Goal: Task Accomplishment & Management: Complete application form

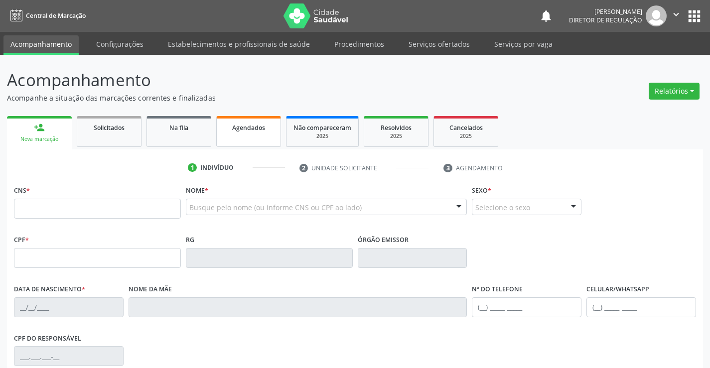
click at [234, 137] on div "person_add Nova marcação Solicitados Na fila Agendados Não compareceram 2025 Re…" at bounding box center [355, 307] width 696 height 387
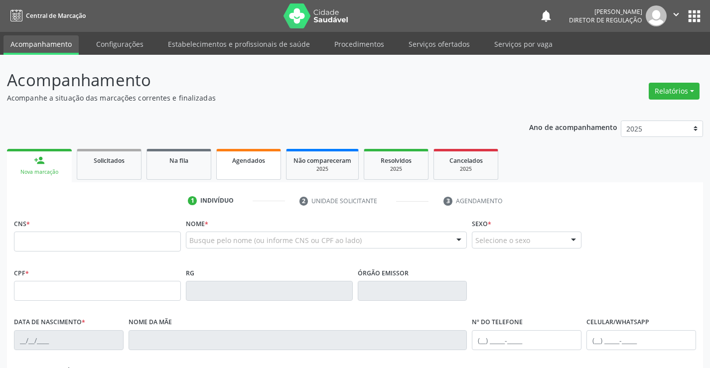
click at [250, 157] on span "Agendados" at bounding box center [248, 161] width 33 height 8
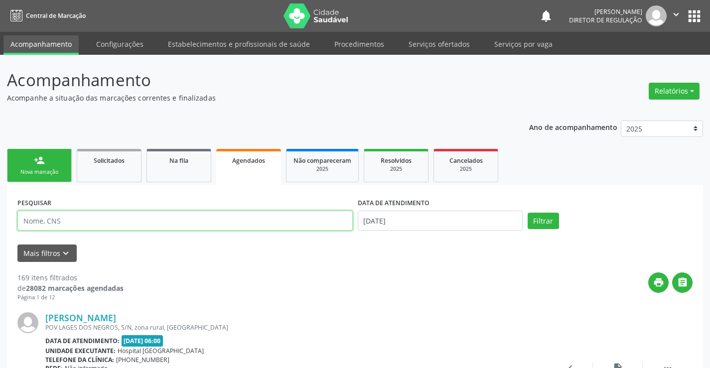
click at [72, 226] on input "text" at bounding box center [184, 221] width 335 height 20
type input "706901120707132"
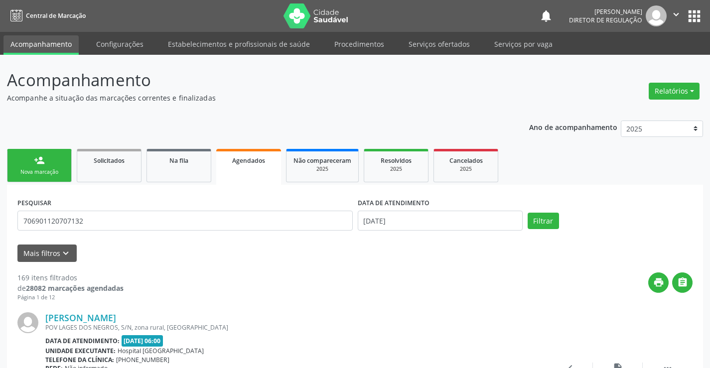
click at [468, 210] on div "DATA DE ATENDIMENTO" at bounding box center [440, 202] width 165 height 15
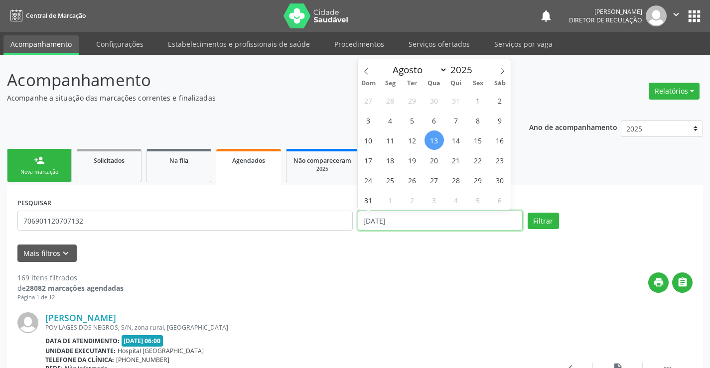
click at [469, 216] on input "13/08/2025" at bounding box center [440, 221] width 165 height 20
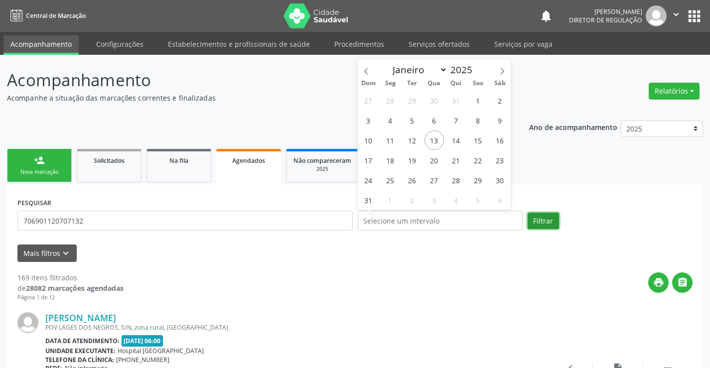
click at [537, 220] on button "Filtrar" at bounding box center [543, 221] width 31 height 17
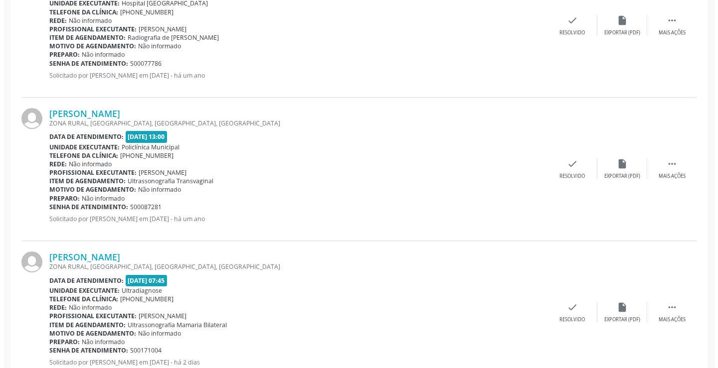
scroll to position [381, 0]
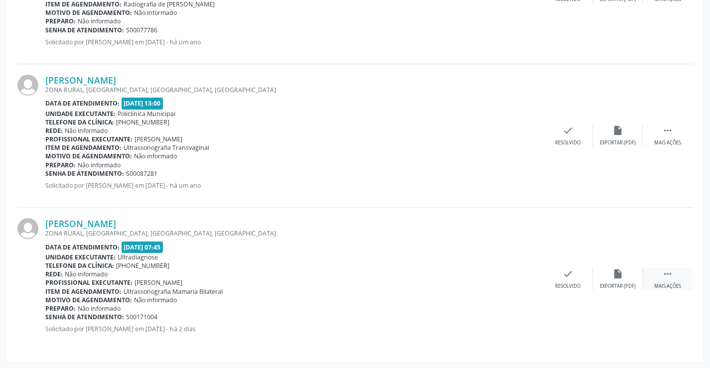
click at [664, 280] on div " Mais ações" at bounding box center [668, 279] width 50 height 21
click at [514, 282] on div "cancel Cancelar" at bounding box center [518, 279] width 50 height 21
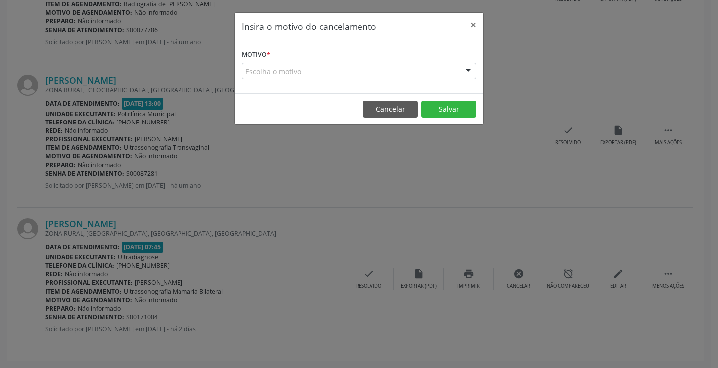
click at [375, 70] on div "Escolha o motivo" at bounding box center [359, 71] width 234 height 17
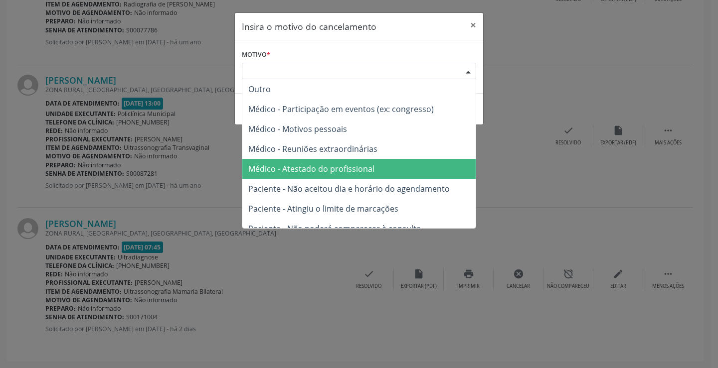
click at [353, 166] on span "Médico - Atestado do profissional" at bounding box center [311, 168] width 126 height 11
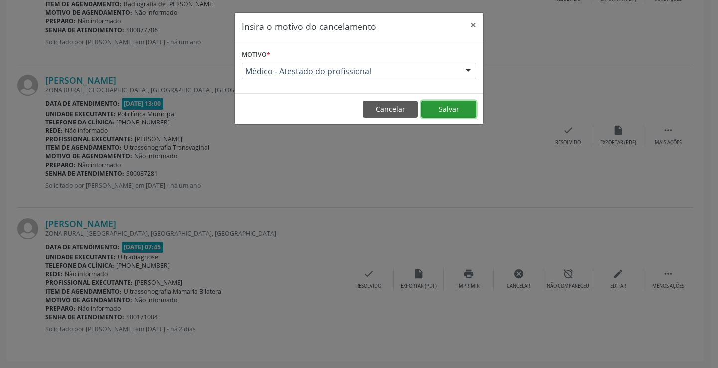
click at [437, 109] on button "Salvar" at bounding box center [448, 109] width 55 height 17
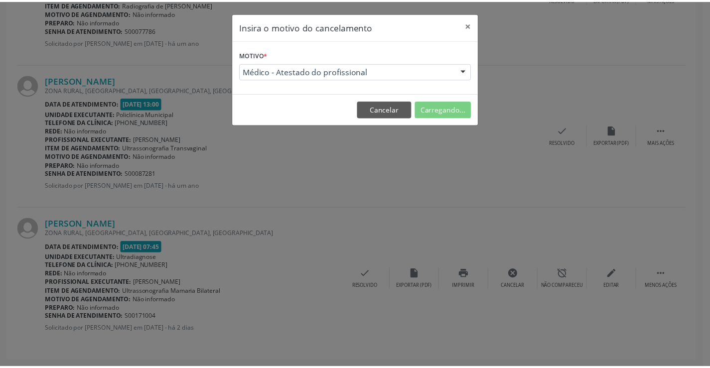
scroll to position [0, 0]
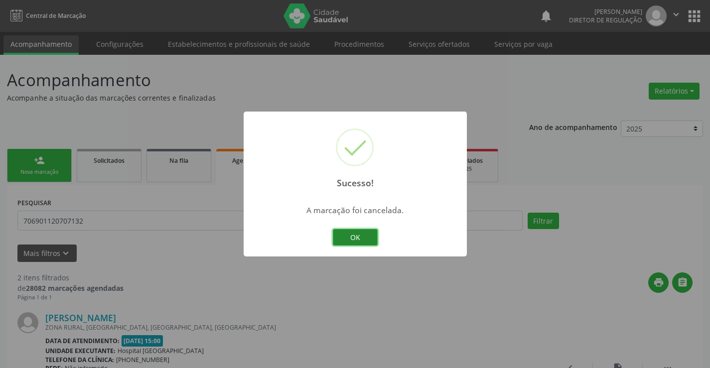
click at [372, 240] on button "OK" at bounding box center [355, 237] width 45 height 17
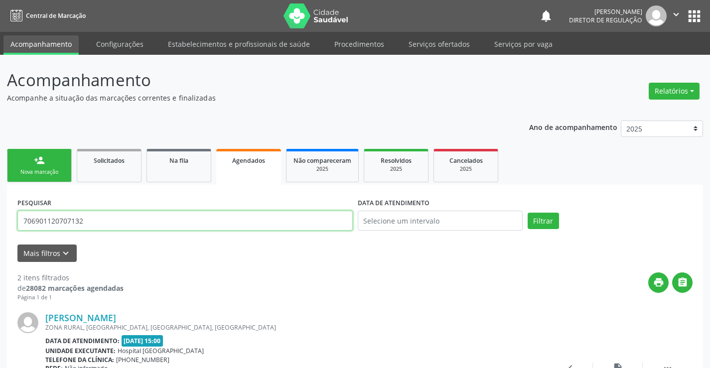
click at [115, 222] on input "706901120707132" at bounding box center [184, 221] width 335 height 20
type input "7"
click at [528, 213] on button "Filtrar" at bounding box center [543, 221] width 31 height 17
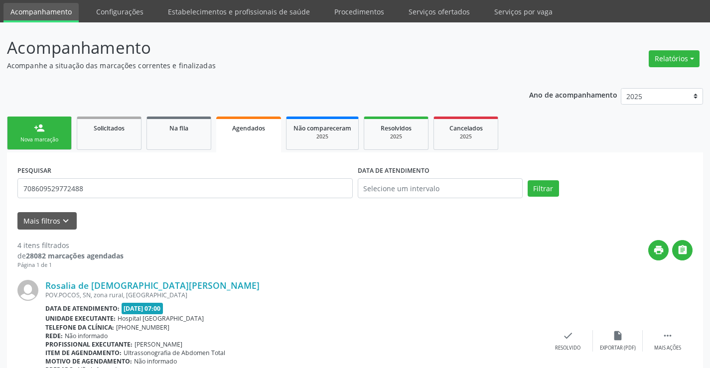
scroll to position [27, 0]
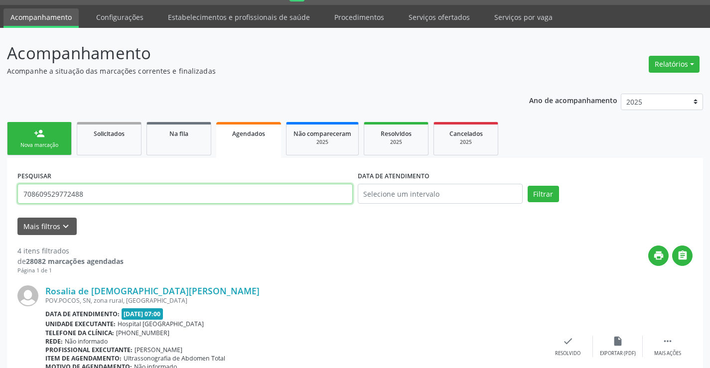
click at [150, 193] on input "708609529772488" at bounding box center [184, 194] width 335 height 20
type input "7"
click at [528, 186] on button "Filtrar" at bounding box center [543, 194] width 31 height 17
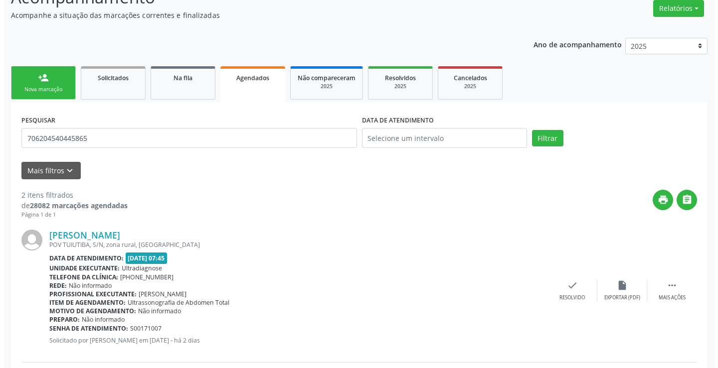
scroll to position [238, 0]
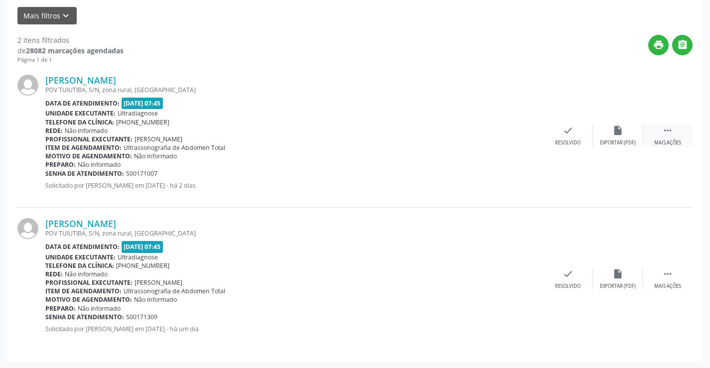
click at [670, 129] on icon "" at bounding box center [667, 130] width 11 height 11
click at [517, 134] on icon "cancel" at bounding box center [518, 130] width 11 height 11
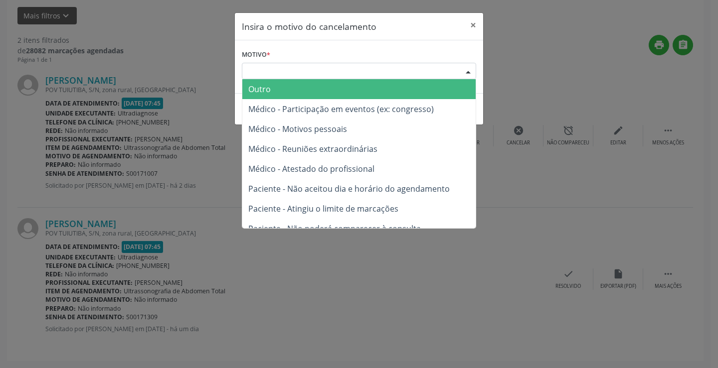
click at [355, 71] on div "Escolha o motivo" at bounding box center [359, 71] width 234 height 17
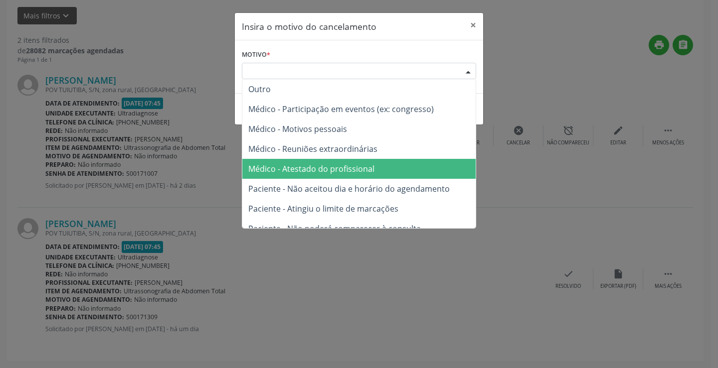
click at [349, 178] on span "Médico - Atestado do profissional" at bounding box center [358, 169] width 233 height 20
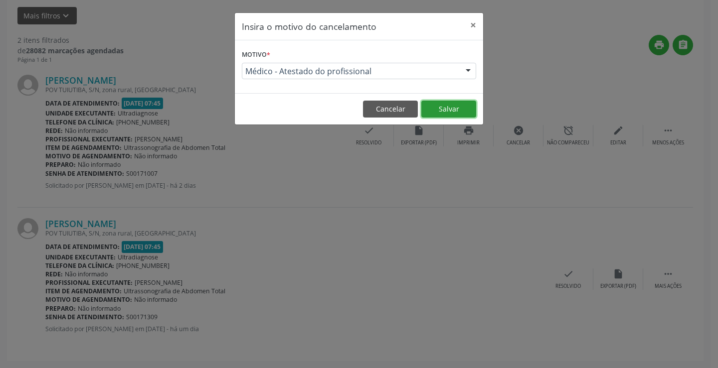
click at [430, 108] on button "Salvar" at bounding box center [448, 109] width 55 height 17
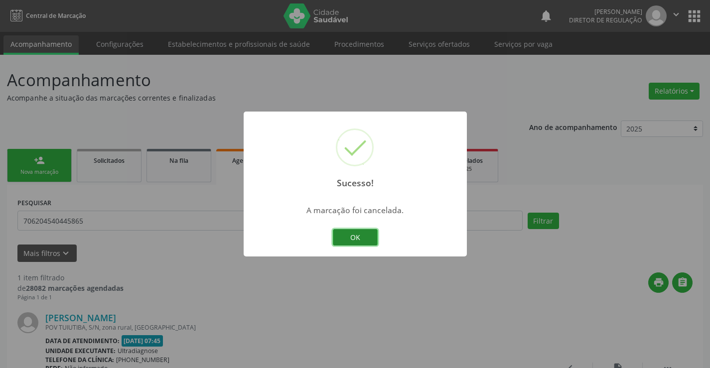
click at [341, 241] on button "OK" at bounding box center [355, 237] width 45 height 17
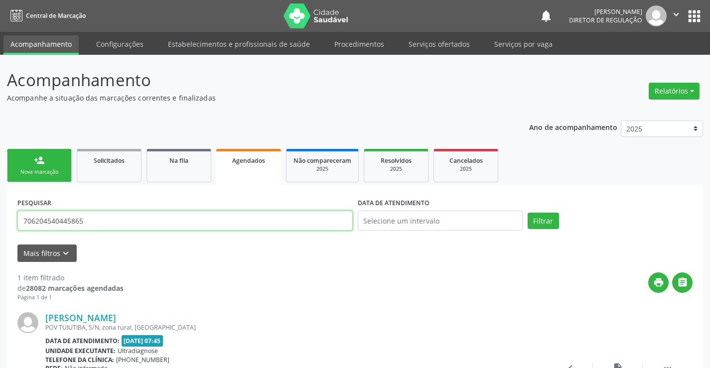
click at [163, 221] on input "706204540445865" at bounding box center [184, 221] width 335 height 20
type input "7"
click at [528, 213] on button "Filtrar" at bounding box center [543, 221] width 31 height 17
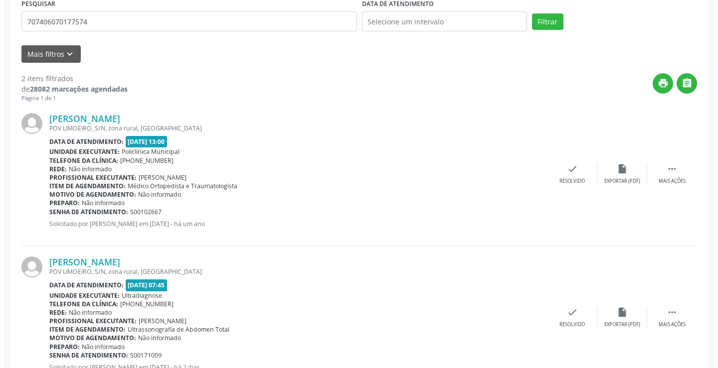
scroll to position [238, 0]
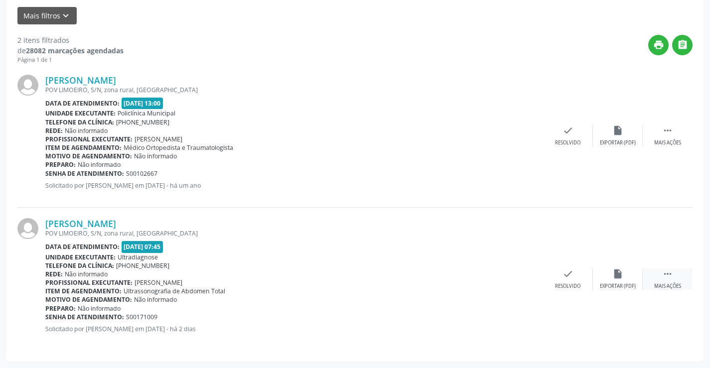
click at [667, 278] on icon "" at bounding box center [667, 274] width 11 height 11
click at [519, 278] on icon "cancel" at bounding box center [518, 274] width 11 height 11
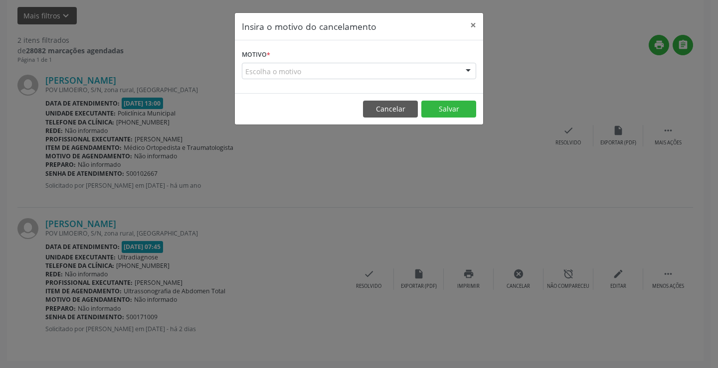
click at [304, 71] on div "Escolha o motivo" at bounding box center [359, 71] width 234 height 17
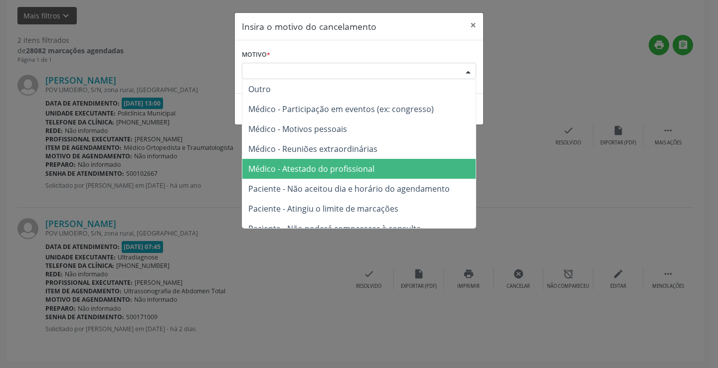
drag, startPoint x: 315, startPoint y: 176, endPoint x: 481, endPoint y: 97, distance: 183.9
click at [315, 176] on span "Médico - Atestado do profissional" at bounding box center [358, 169] width 233 height 20
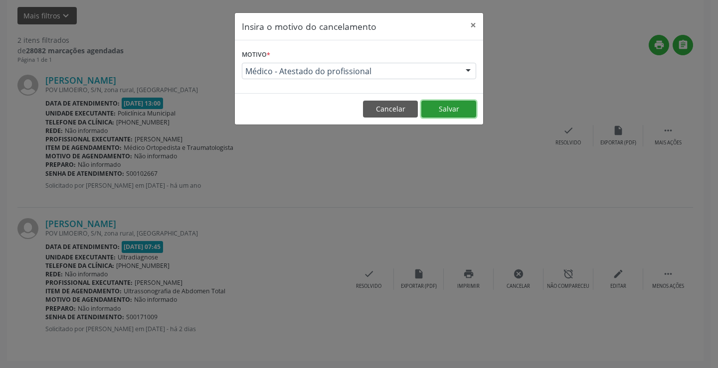
click at [457, 117] on button "Salvar" at bounding box center [448, 109] width 55 height 17
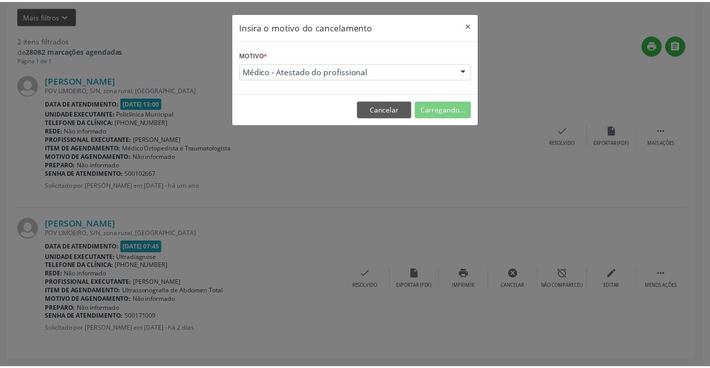
scroll to position [0, 0]
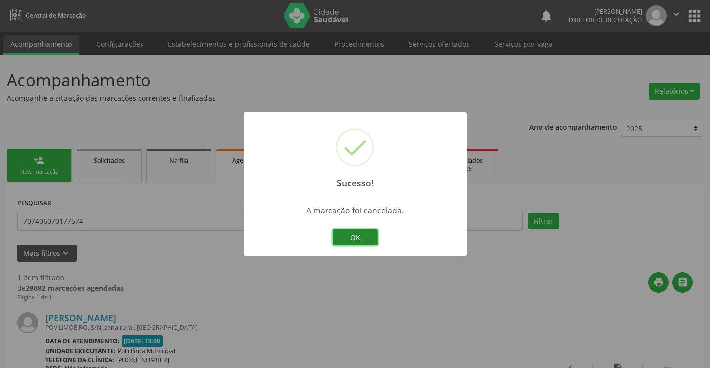
click at [348, 243] on button "OK" at bounding box center [355, 237] width 45 height 17
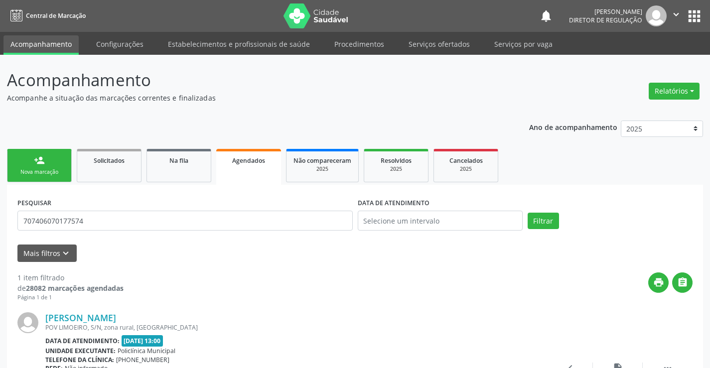
drag, startPoint x: 140, startPoint y: 206, endPoint x: 137, endPoint y: 218, distance: 12.9
click at [138, 209] on div "PESQUISAR 707406070177574" at bounding box center [185, 216] width 340 height 42
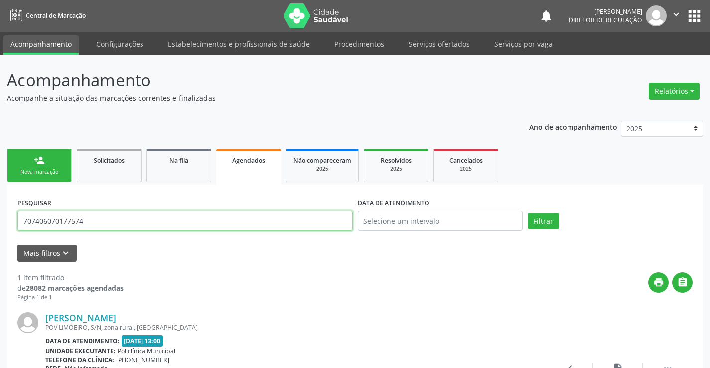
click at [137, 218] on input "707406070177574" at bounding box center [184, 221] width 335 height 20
type input "7"
click at [528, 213] on button "Filtrar" at bounding box center [543, 221] width 31 height 17
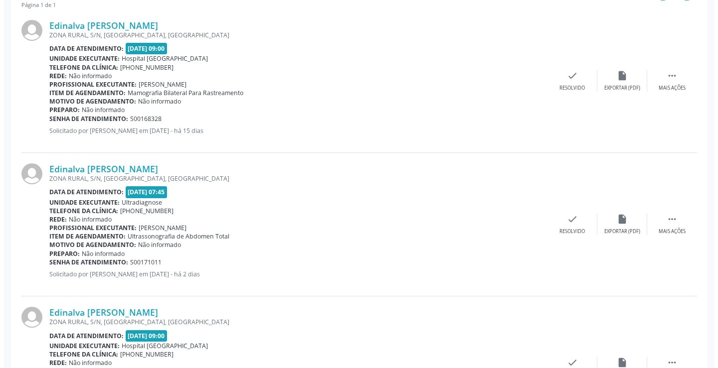
scroll to position [381, 0]
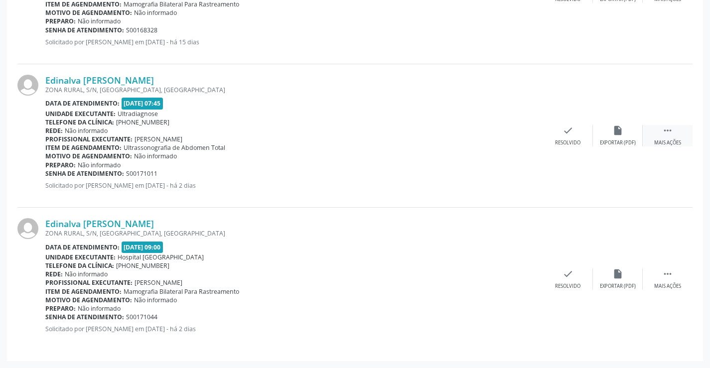
click at [658, 131] on div " Mais ações" at bounding box center [668, 135] width 50 height 21
click at [526, 134] on div "cancel Cancelar" at bounding box center [518, 135] width 50 height 21
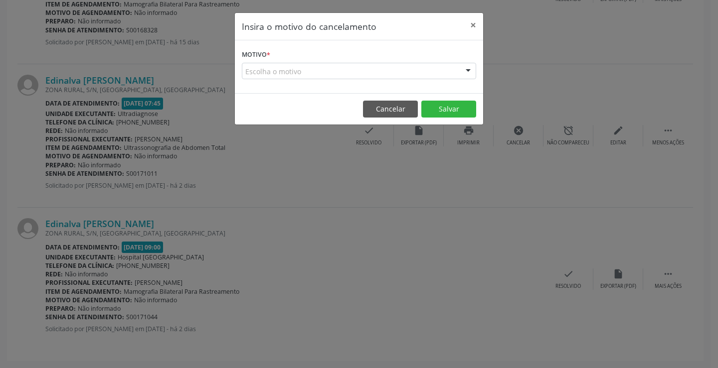
click at [383, 75] on div "Escolha o motivo" at bounding box center [359, 71] width 234 height 17
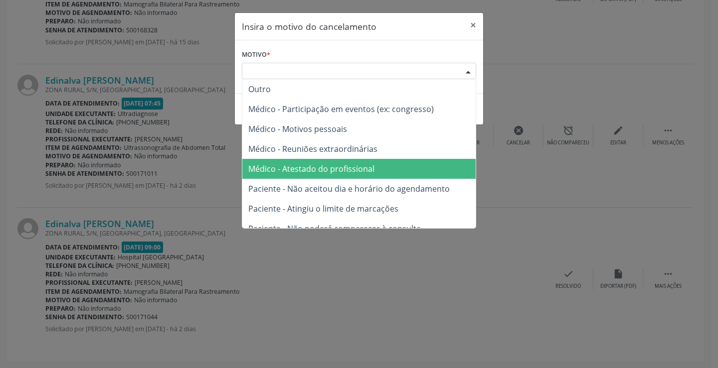
click at [391, 165] on span "Médico - Atestado do profissional" at bounding box center [358, 169] width 233 height 20
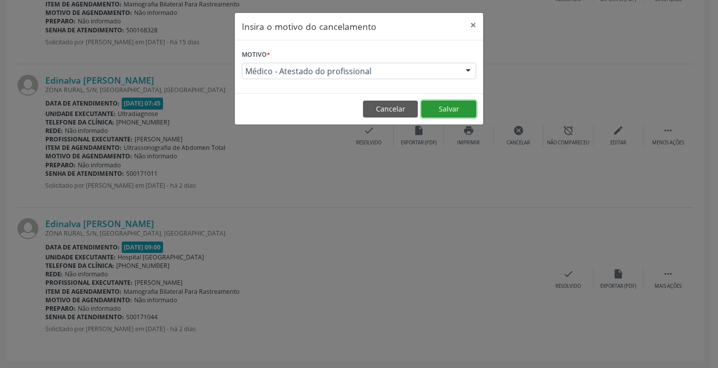
click at [434, 114] on button "Salvar" at bounding box center [448, 109] width 55 height 17
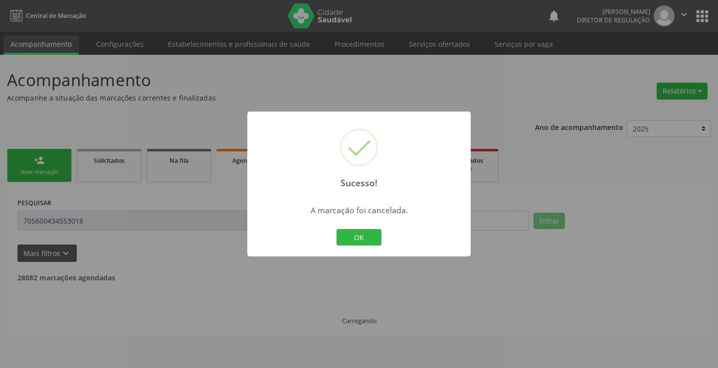
scroll to position [0, 0]
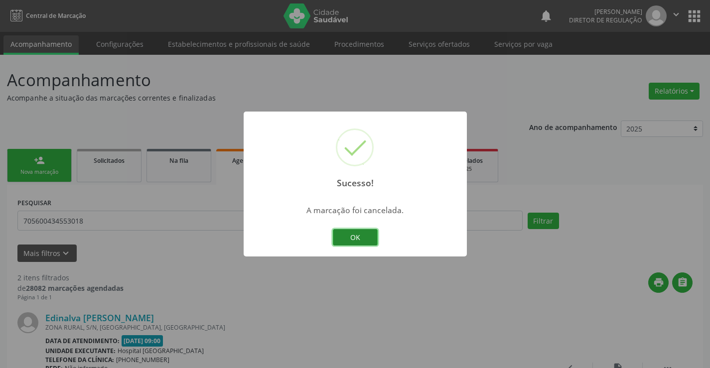
click at [356, 237] on button "OK" at bounding box center [355, 237] width 45 height 17
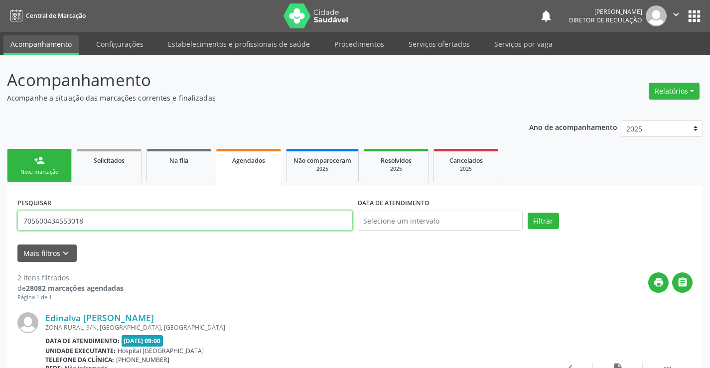
click at [115, 227] on input "705600434553018" at bounding box center [184, 221] width 335 height 20
type input "7"
click at [528, 213] on button "Filtrar" at bounding box center [543, 221] width 31 height 17
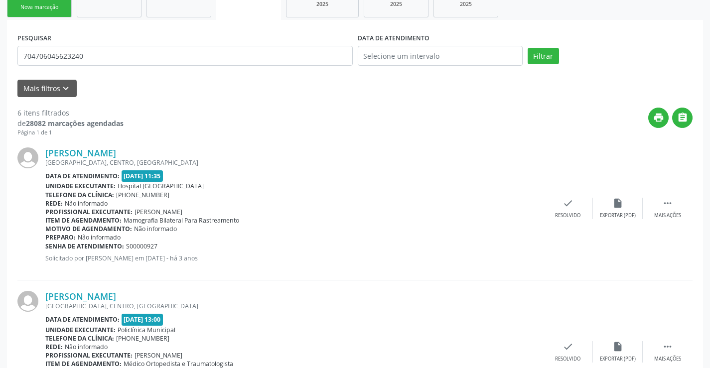
scroll to position [164, 0]
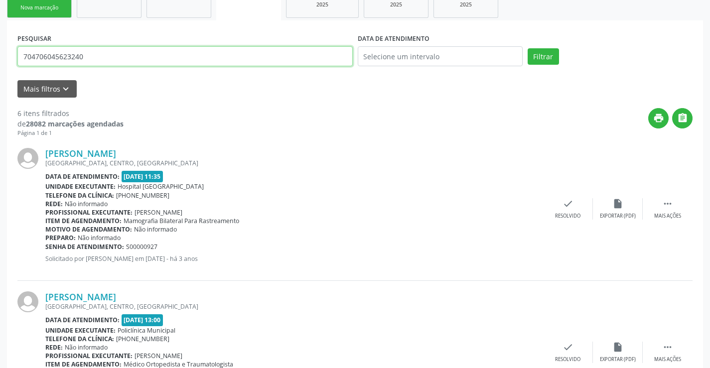
click at [114, 57] on input "704706045623240" at bounding box center [184, 56] width 335 height 20
type input "7"
click at [528, 48] on button "Filtrar" at bounding box center [543, 56] width 31 height 17
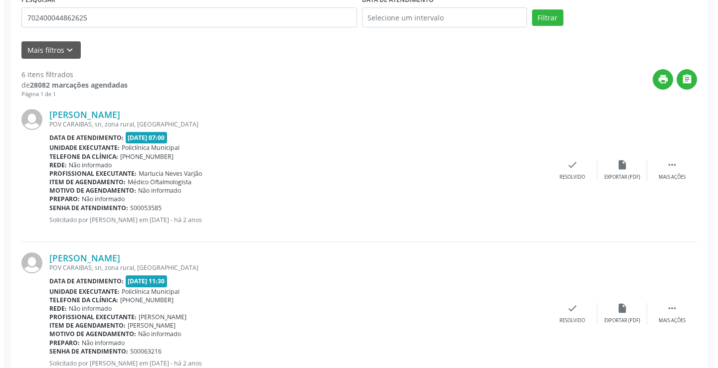
scroll to position [0, 0]
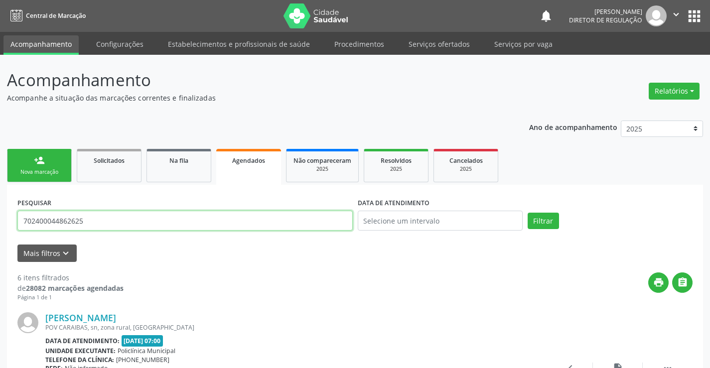
click at [122, 229] on input "702400044862625" at bounding box center [184, 221] width 335 height 20
type input "7"
click at [528, 213] on button "Filtrar" at bounding box center [543, 221] width 31 height 17
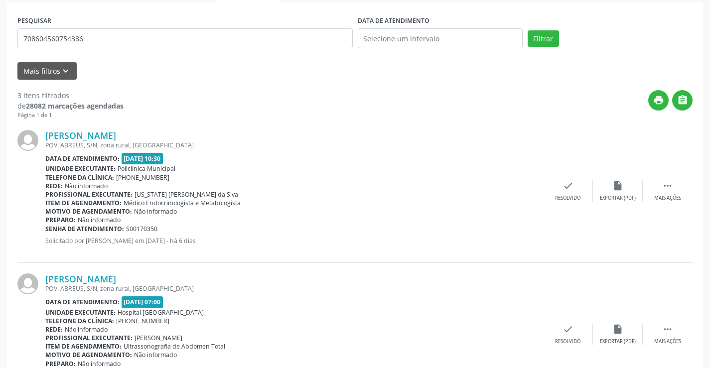
scroll to position [182, 0]
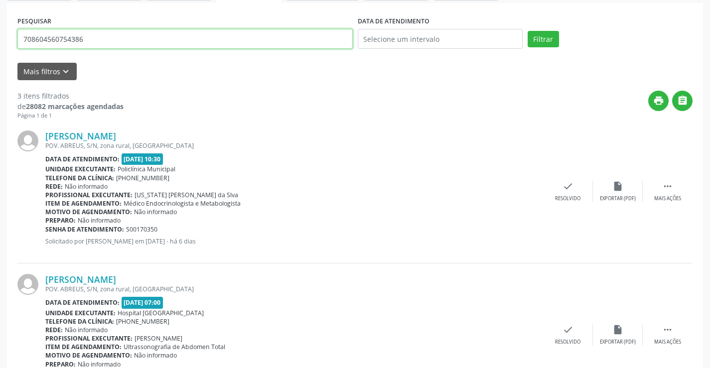
click at [111, 44] on input "708604560754386" at bounding box center [184, 39] width 335 height 20
type input "7"
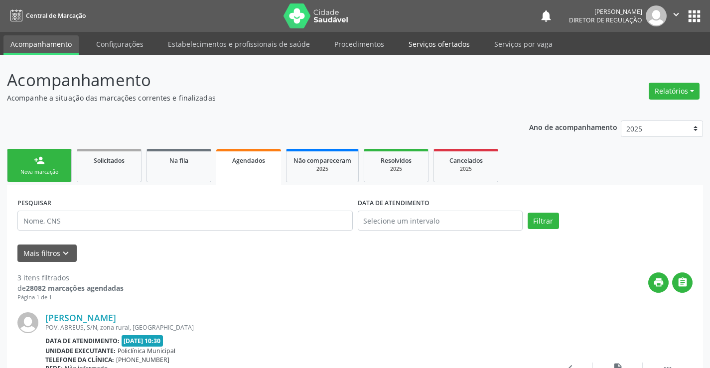
click at [447, 36] on link "Serviços ofertados" at bounding box center [439, 43] width 75 height 17
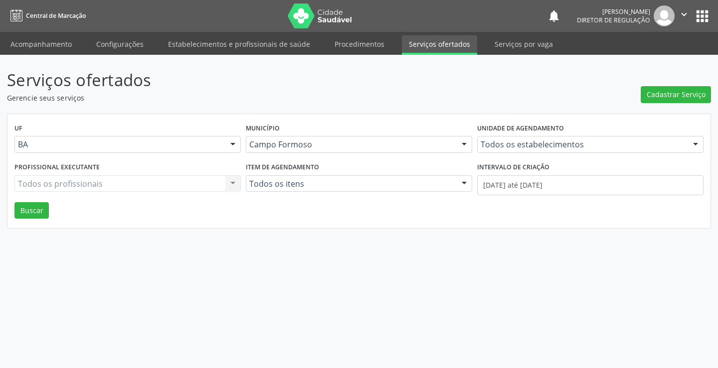
click at [521, 138] on div "Todos os estabelecimentos" at bounding box center [590, 144] width 226 height 17
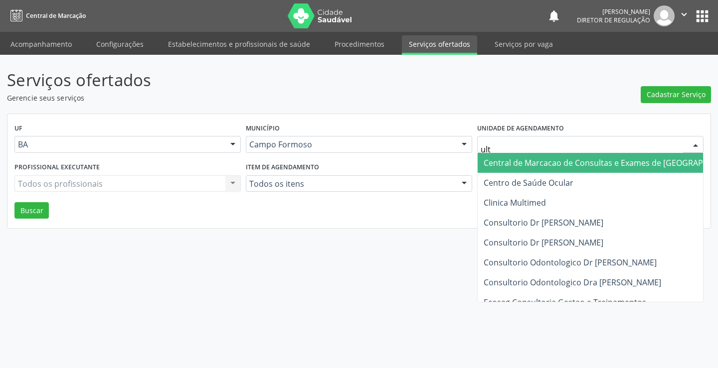
type input "ultr"
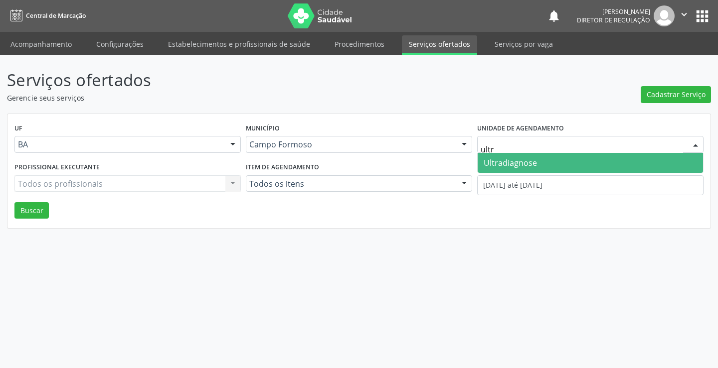
click at [521, 146] on input "ultr" at bounding box center [582, 150] width 202 height 20
click at [521, 157] on span "Ultradiagnose" at bounding box center [590, 163] width 225 height 20
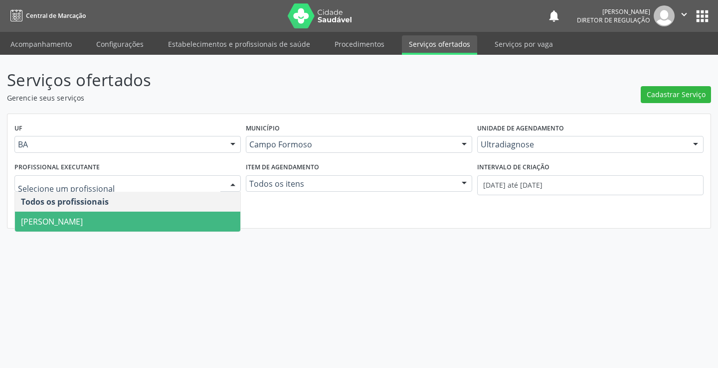
drag, startPoint x: 157, startPoint y: 219, endPoint x: 417, endPoint y: 196, distance: 261.3
click at [162, 219] on span "[PERSON_NAME]" at bounding box center [127, 222] width 225 height 20
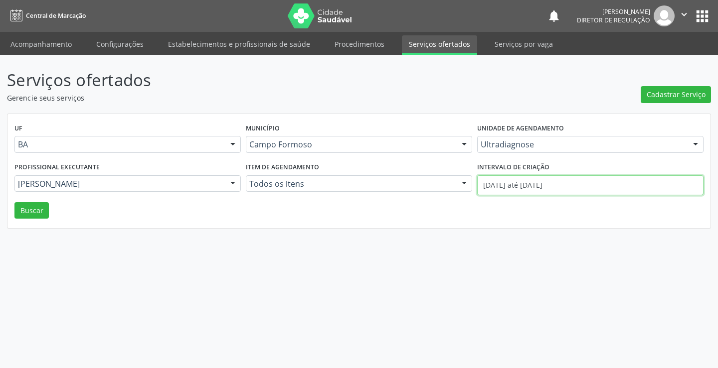
click at [485, 180] on input "01/08/2025 até 13/08/2025" at bounding box center [590, 185] width 226 height 20
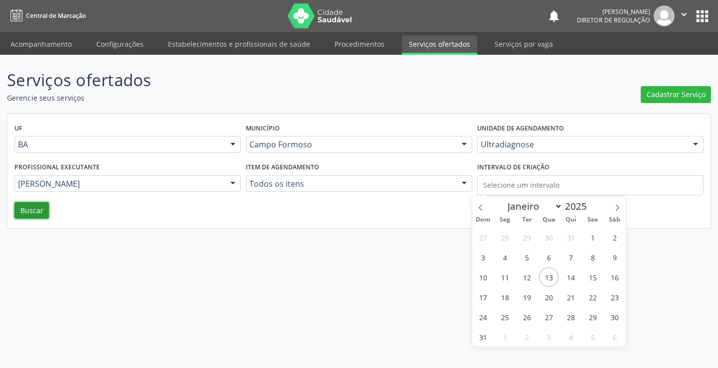
click at [40, 211] on button "Buscar" at bounding box center [31, 210] width 34 height 17
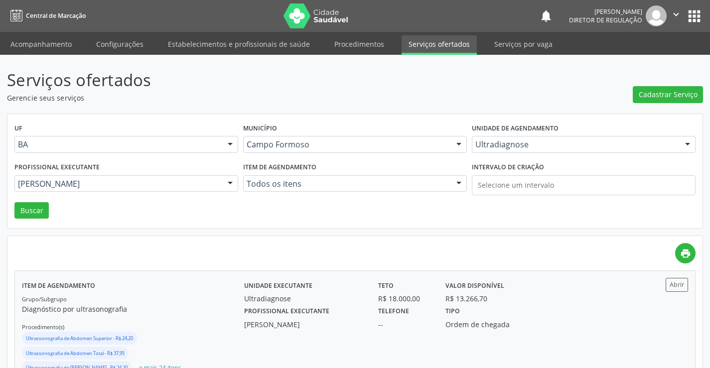
scroll to position [100, 0]
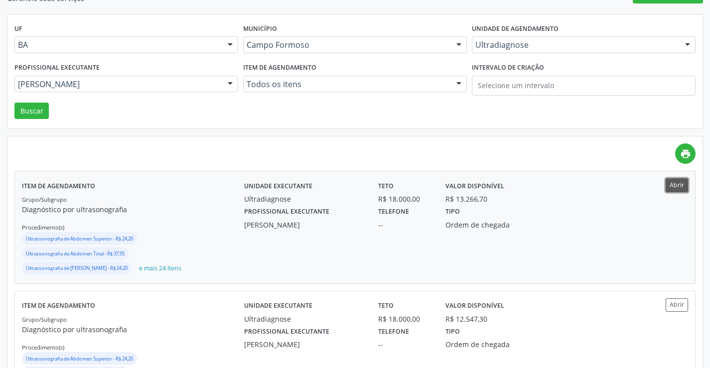
click at [676, 183] on button "Abrir" at bounding box center [677, 184] width 22 height 13
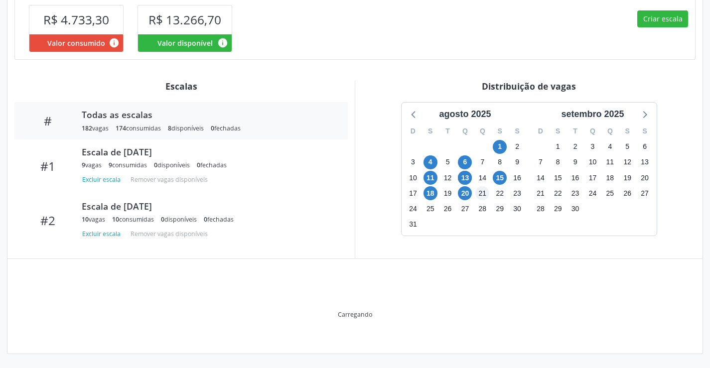
scroll to position [290, 0]
click at [498, 182] on span "15" at bounding box center [500, 178] width 14 height 14
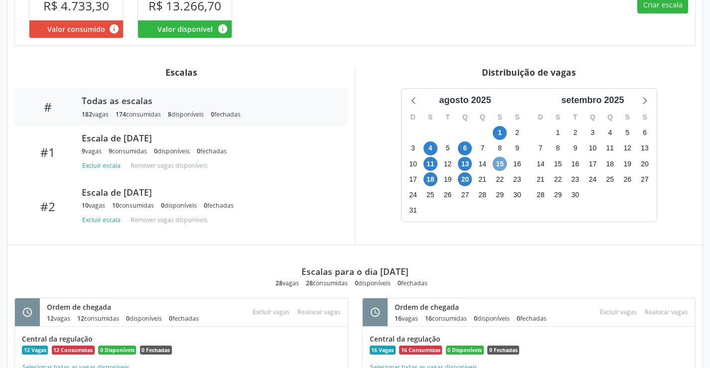
click at [498, 171] on span "15" at bounding box center [500, 164] width 14 height 14
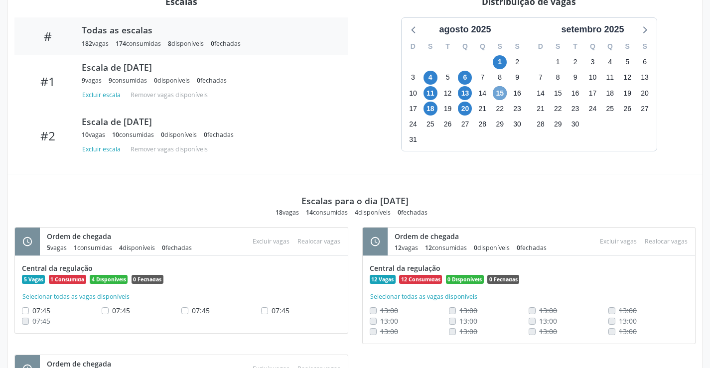
scroll to position [489, 0]
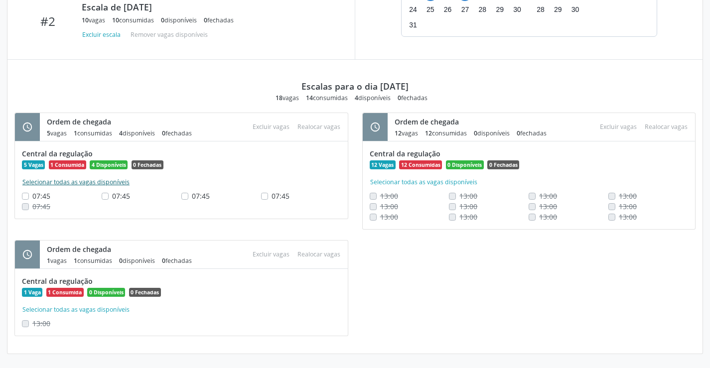
drag, startPoint x: 80, startPoint y: 183, endPoint x: 249, endPoint y: 172, distance: 169.3
click at [80, 183] on button "Selecionar todas as vagas disponíveis" at bounding box center [76, 182] width 108 height 10
checkbox input "true"
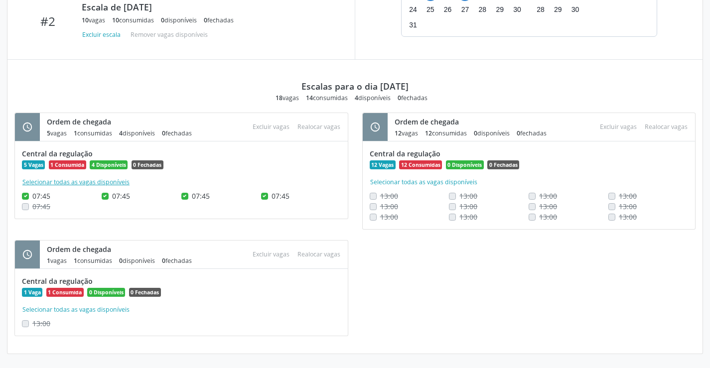
checkbox input "true"
click at [268, 128] on button "Excluir vagas" at bounding box center [271, 126] width 45 height 13
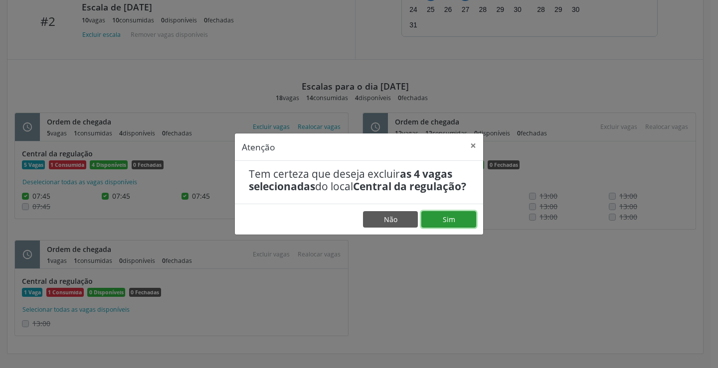
click at [457, 220] on button "Sim" at bounding box center [448, 219] width 55 height 17
click at [456, 217] on footer "Não Sim" at bounding box center [359, 219] width 248 height 31
click at [455, 225] on button "Sim" at bounding box center [448, 219] width 55 height 17
click at [394, 226] on button "Não" at bounding box center [390, 219] width 55 height 17
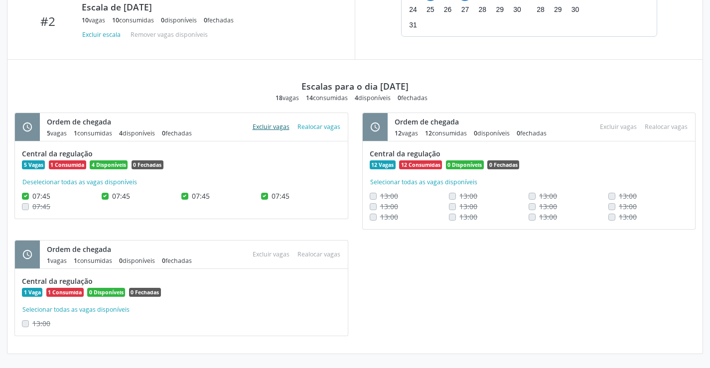
click at [265, 126] on button "Excluir vagas" at bounding box center [271, 126] width 45 height 13
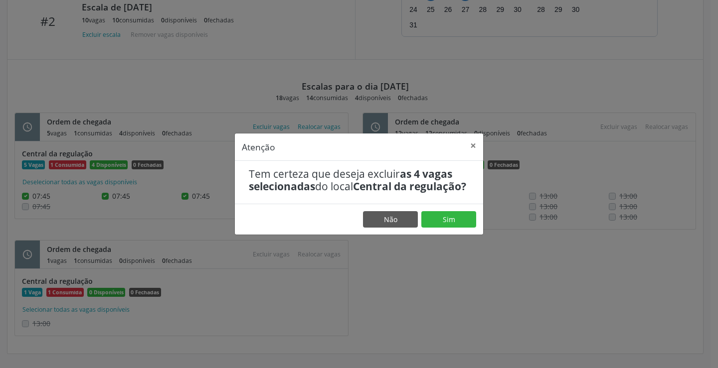
click at [436, 216] on footer "Não Sim" at bounding box center [359, 219] width 248 height 31
click at [441, 228] on button "Sim" at bounding box center [448, 219] width 55 height 17
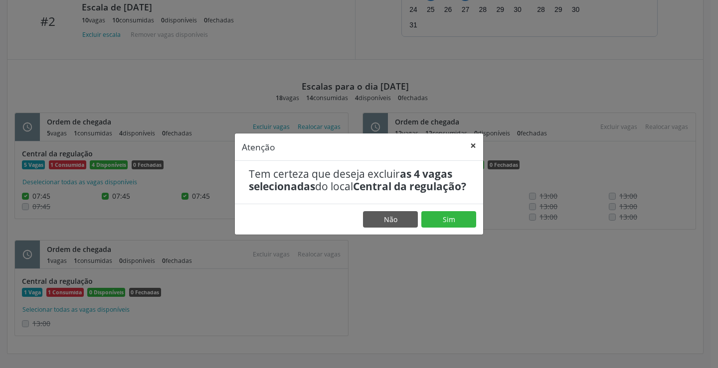
click at [475, 139] on button "×" at bounding box center [473, 146] width 20 height 24
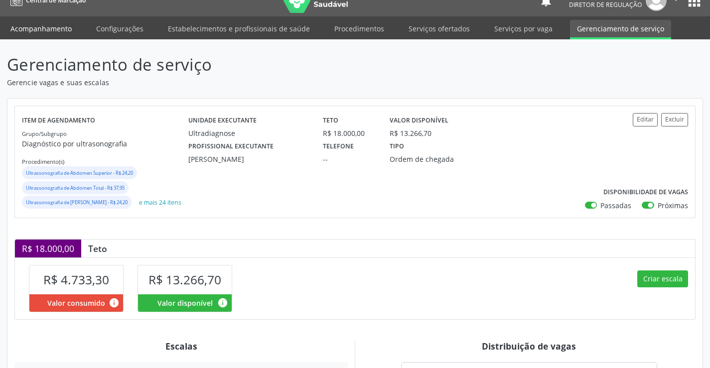
scroll to position [0, 0]
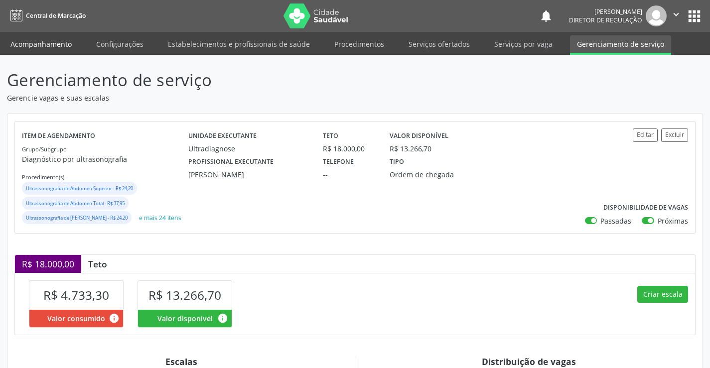
click at [44, 38] on link "Acompanhamento" at bounding box center [40, 43] width 75 height 17
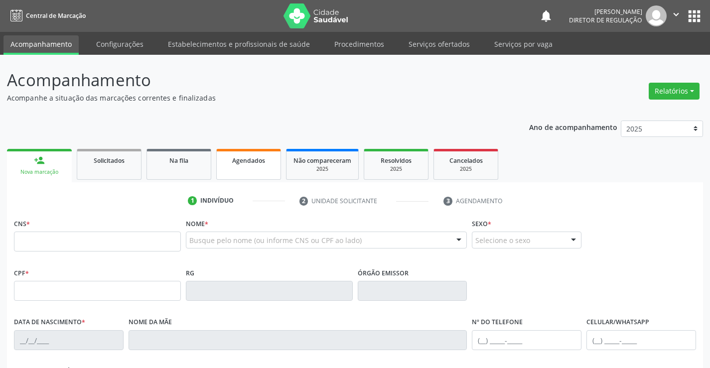
click at [241, 159] on span "Agendados" at bounding box center [248, 161] width 33 height 8
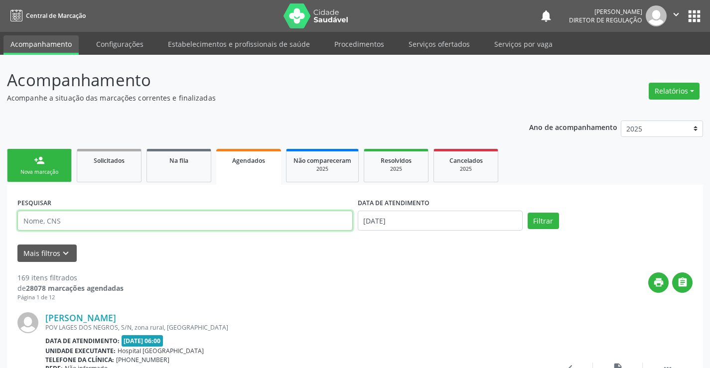
click at [71, 215] on input "text" at bounding box center [184, 221] width 335 height 20
type input "705009439355552"
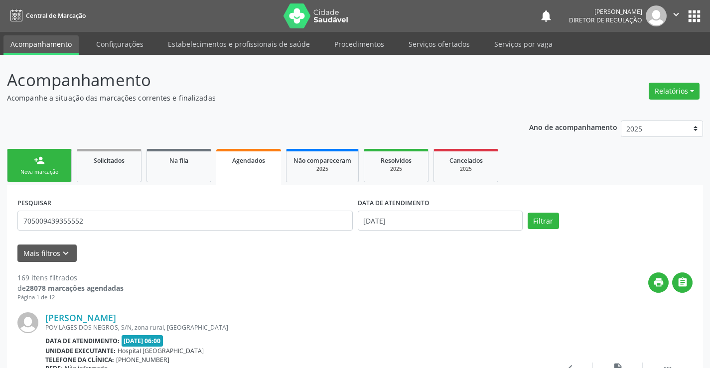
click at [425, 211] on label "DATA DE ATENDIMENTO" at bounding box center [394, 202] width 72 height 15
click at [426, 220] on input "13/08/2025" at bounding box center [440, 221] width 165 height 20
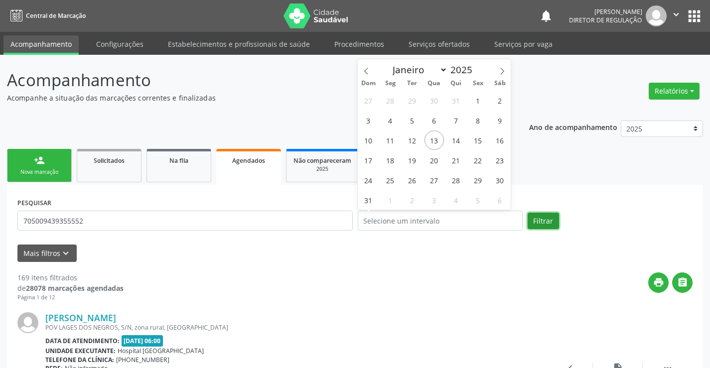
click at [531, 218] on button "Filtrar" at bounding box center [543, 221] width 31 height 17
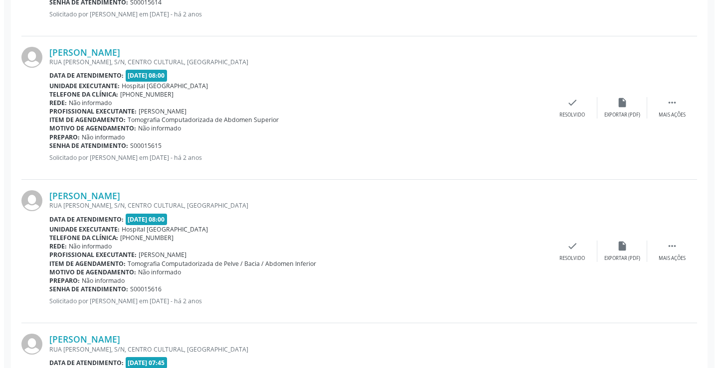
scroll to position [525, 0]
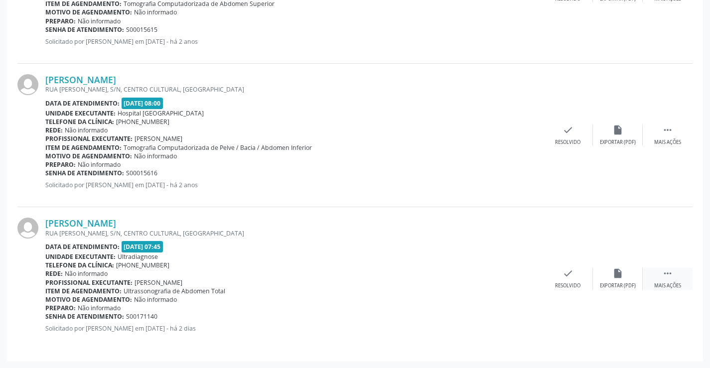
click at [675, 272] on div " Mais ações" at bounding box center [668, 278] width 50 height 21
click at [522, 282] on div "cancel Cancelar" at bounding box center [518, 278] width 50 height 21
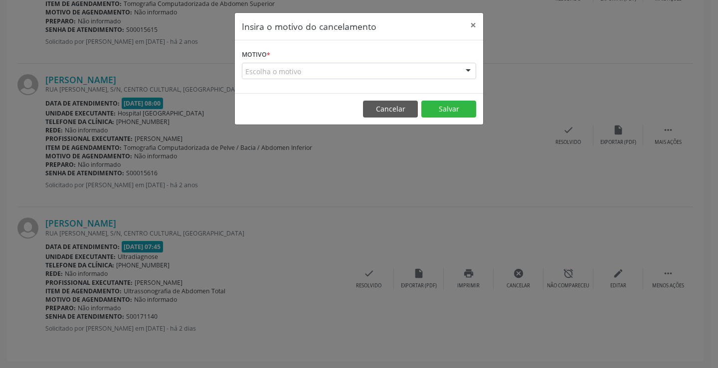
click at [391, 73] on div "Escolha o motivo" at bounding box center [359, 71] width 234 height 17
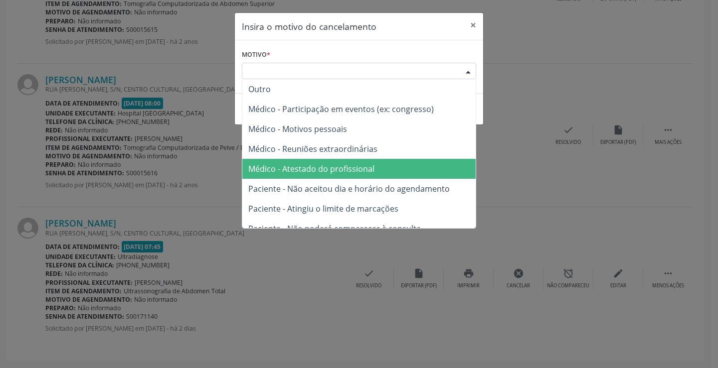
drag, startPoint x: 381, startPoint y: 174, endPoint x: 419, endPoint y: 141, distance: 50.5
click at [382, 175] on span "Médico - Atestado do profissional" at bounding box center [358, 169] width 233 height 20
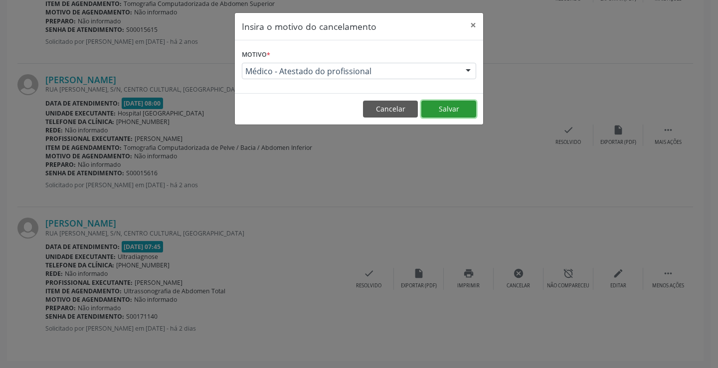
click at [426, 108] on button "Salvar" at bounding box center [448, 109] width 55 height 17
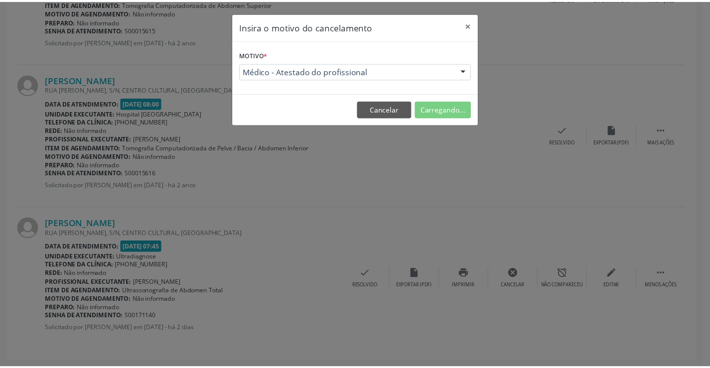
scroll to position [0, 0]
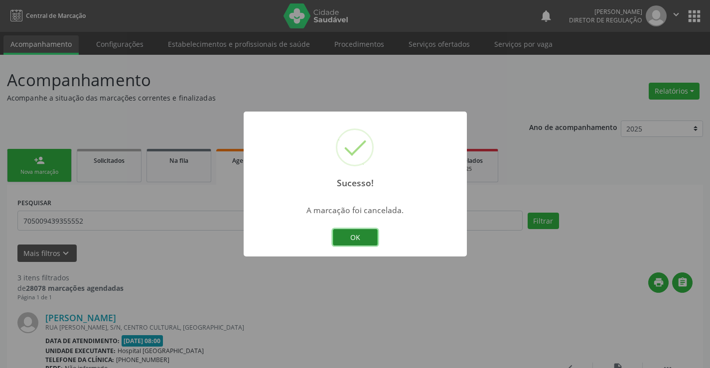
click at [346, 243] on button "OK" at bounding box center [355, 237] width 45 height 17
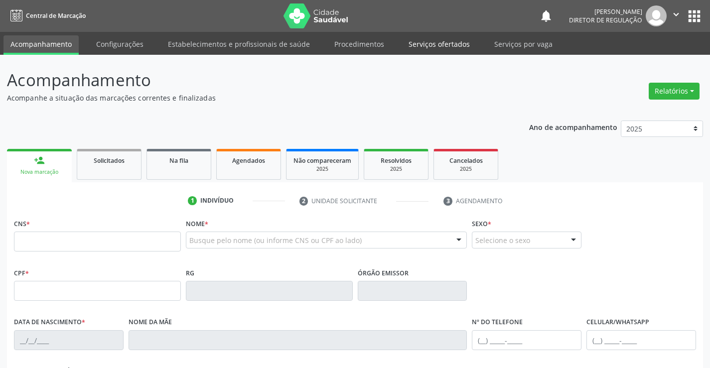
click at [454, 50] on link "Serviços ofertados" at bounding box center [439, 43] width 75 height 17
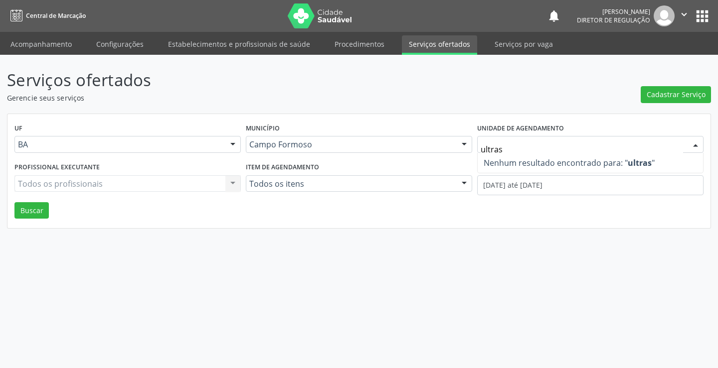
type input "ultra"
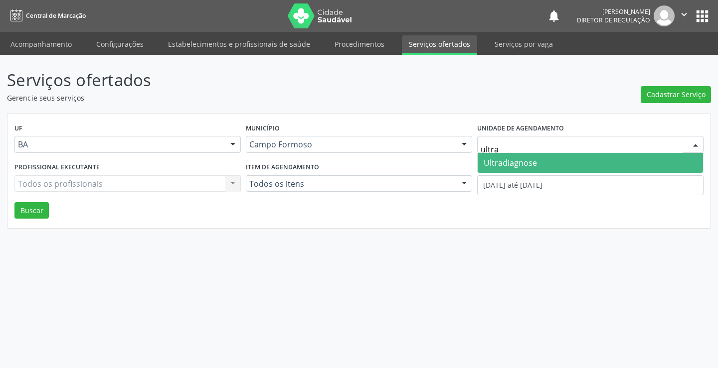
click at [523, 160] on span "Ultradiagnose" at bounding box center [510, 163] width 53 height 11
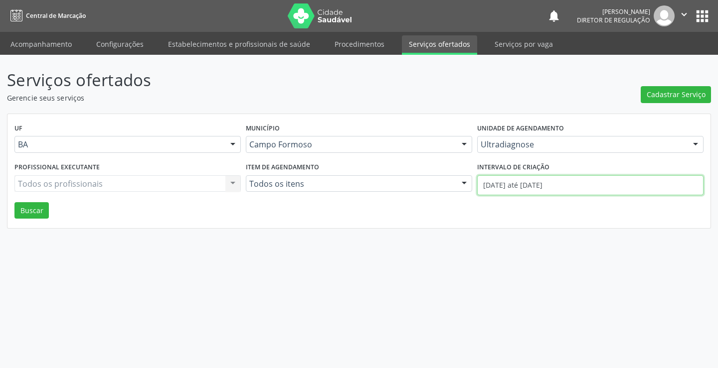
click at [523, 176] on input "01/08/2025 até 13/08/2025" at bounding box center [590, 185] width 226 height 20
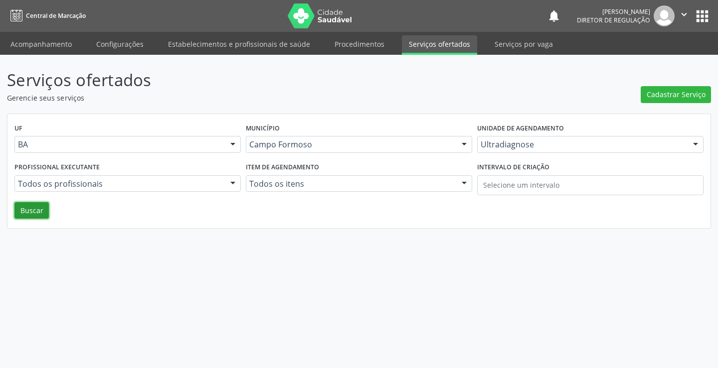
click at [34, 216] on button "Buscar" at bounding box center [31, 210] width 34 height 17
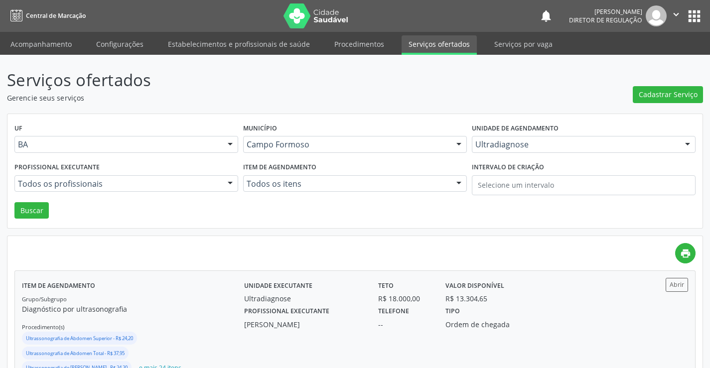
scroll to position [100, 0]
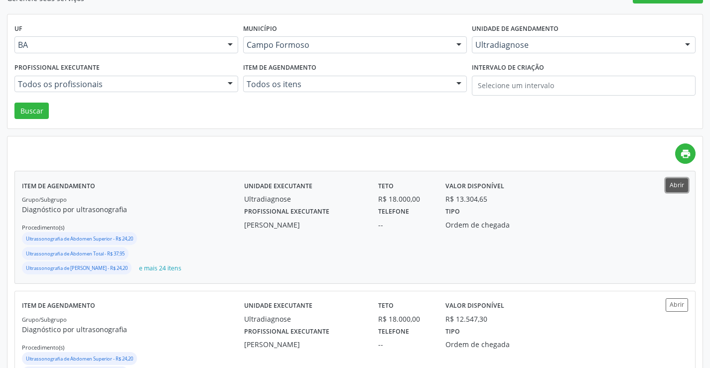
click at [673, 184] on button "Abrir" at bounding box center [677, 184] width 22 height 13
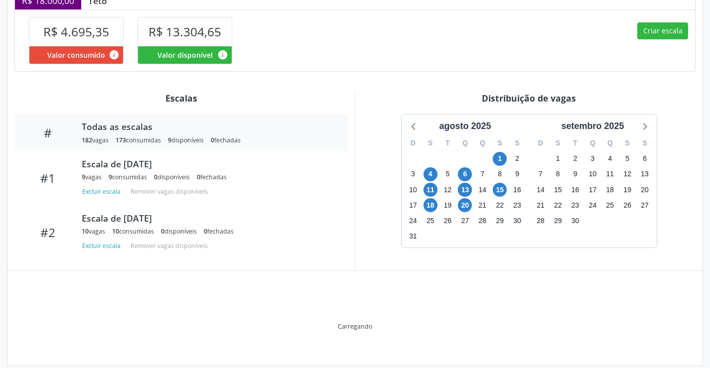
scroll to position [290, 0]
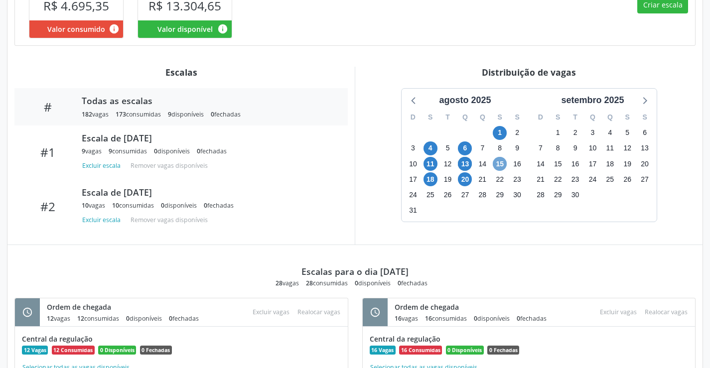
click at [498, 171] on span "15" at bounding box center [500, 164] width 14 height 14
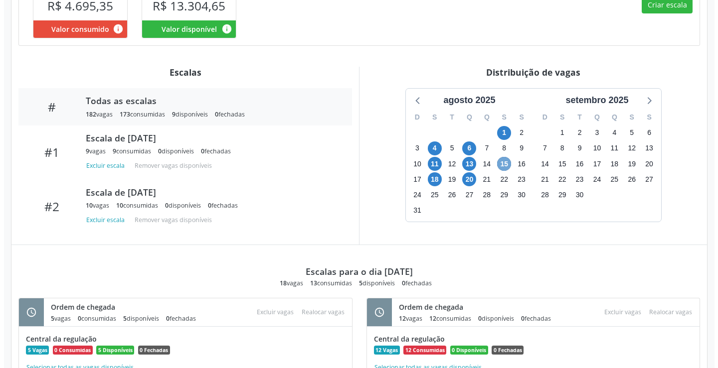
scroll to position [393, 0]
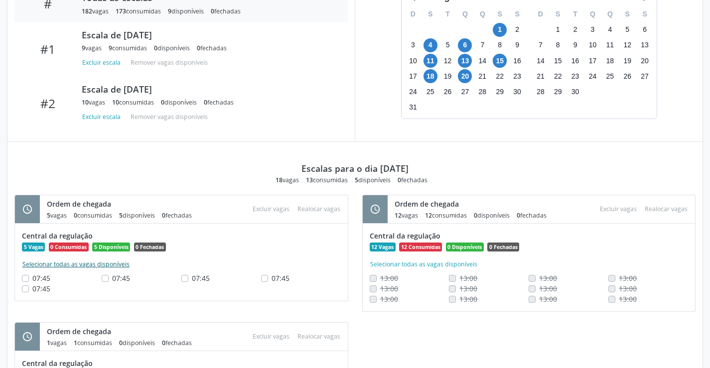
click at [100, 270] on button "Selecionar todas as vagas disponíveis" at bounding box center [76, 265] width 108 height 10
checkbox input "true"
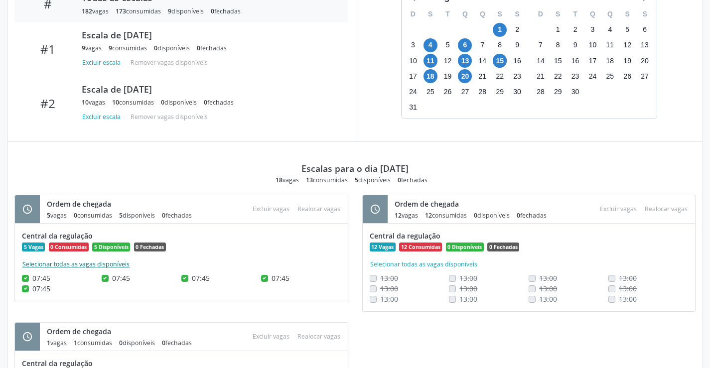
checkbox input "true"
click at [276, 216] on button "Excluir vagas" at bounding box center [271, 208] width 45 height 13
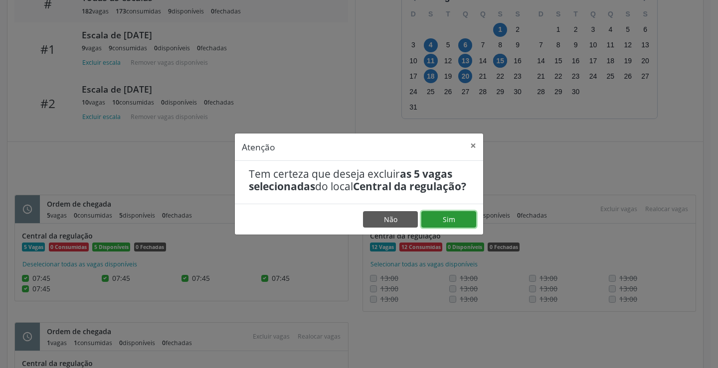
click at [436, 221] on button "Sim" at bounding box center [448, 219] width 55 height 17
click at [445, 222] on button "Sim" at bounding box center [448, 219] width 55 height 17
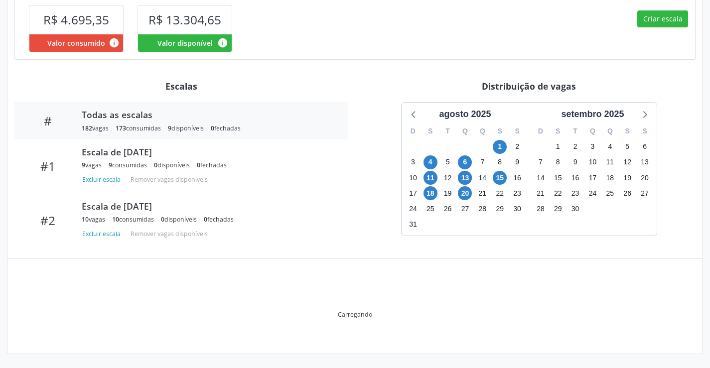
scroll to position [290, 0]
click at [500, 178] on span "15" at bounding box center [500, 178] width 14 height 14
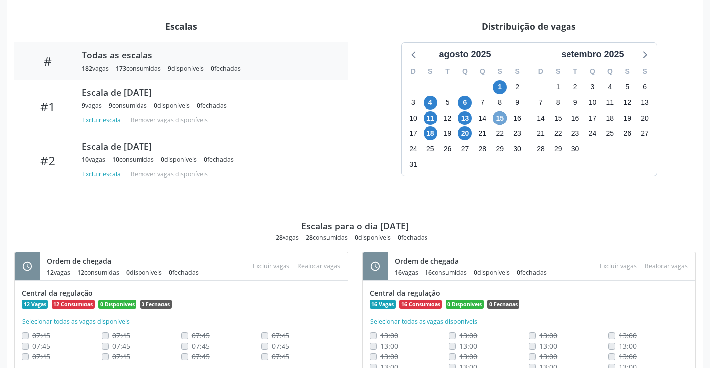
scroll to position [393, 0]
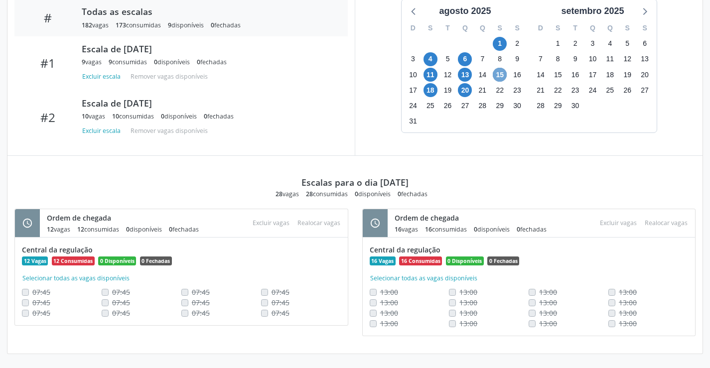
click at [500, 70] on span "15" at bounding box center [500, 75] width 14 height 14
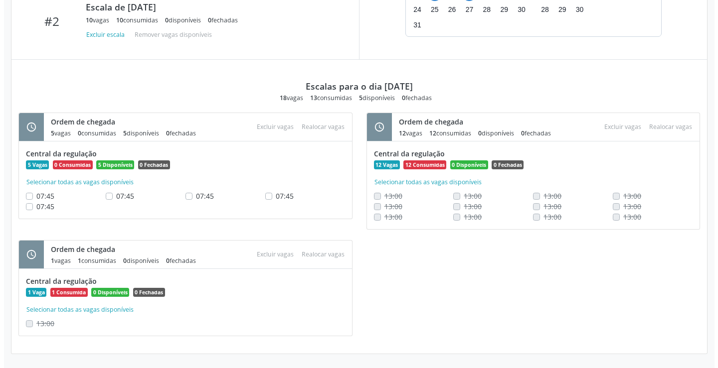
scroll to position [489, 0]
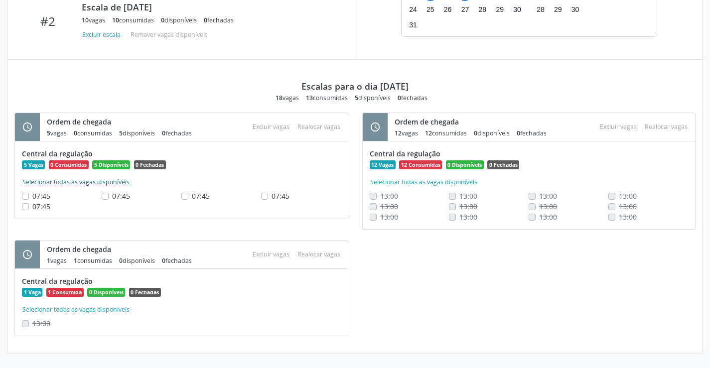
drag, startPoint x: 79, startPoint y: 182, endPoint x: 196, endPoint y: 153, distance: 121.1
click at [79, 182] on button "Selecionar todas as vagas disponíveis" at bounding box center [76, 182] width 108 height 10
checkbox input "true"
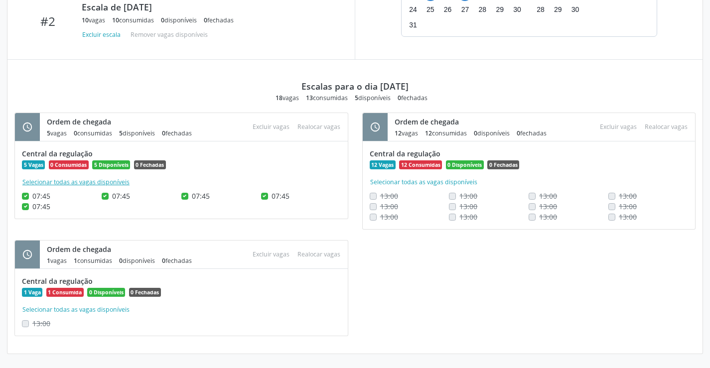
checkbox input "true"
click at [269, 127] on button "Excluir vagas" at bounding box center [271, 126] width 45 height 13
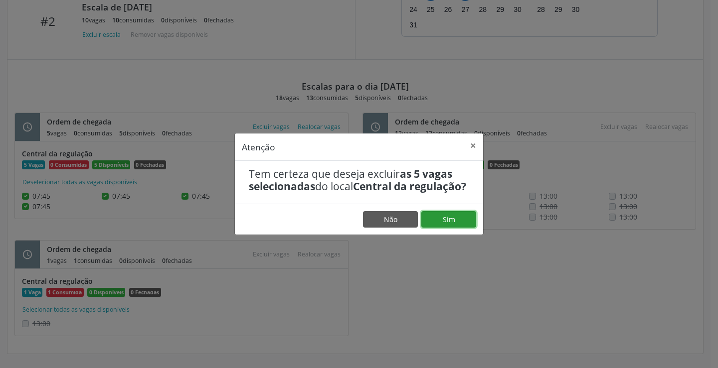
click at [447, 224] on button "Sim" at bounding box center [448, 219] width 55 height 17
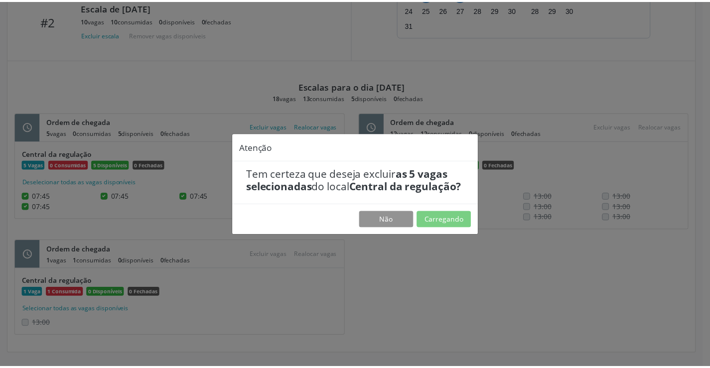
scroll to position [0, 0]
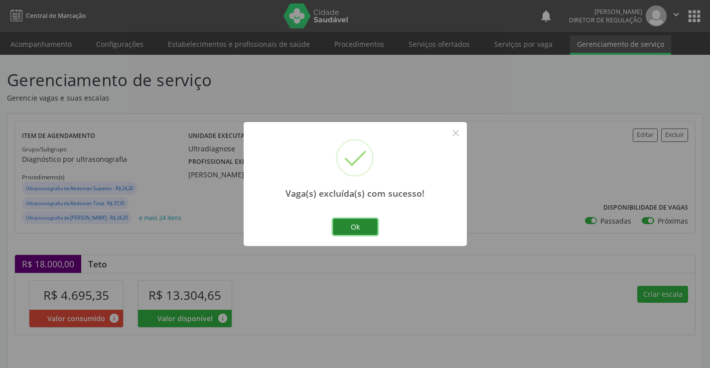
click at [354, 226] on button "Ok" at bounding box center [355, 227] width 45 height 17
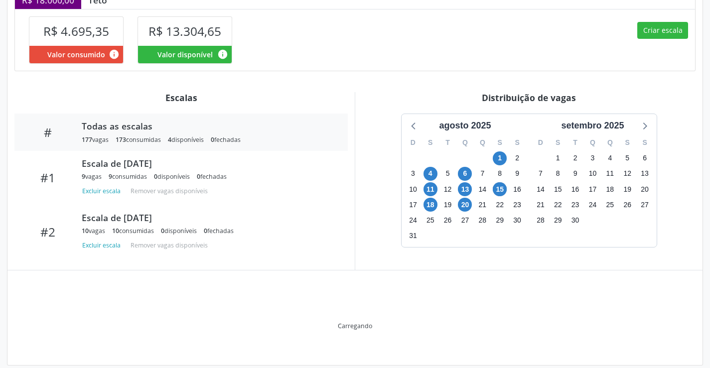
scroll to position [290, 0]
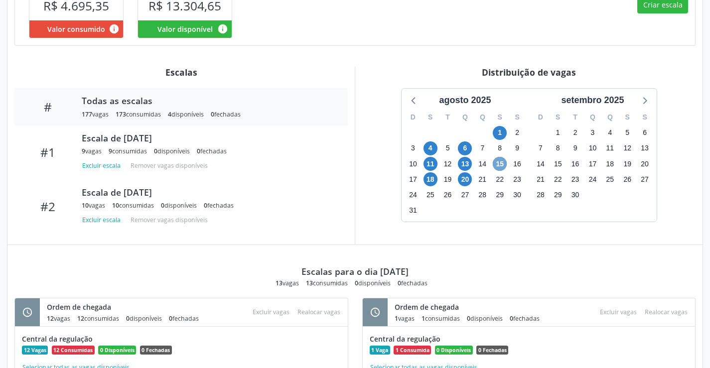
click at [501, 171] on span "15" at bounding box center [500, 164] width 14 height 14
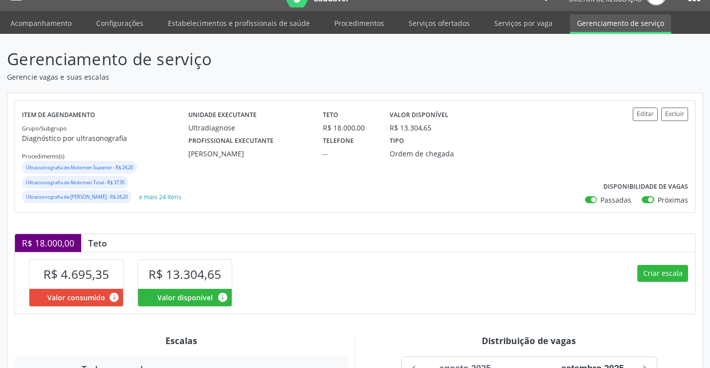
scroll to position [0, 0]
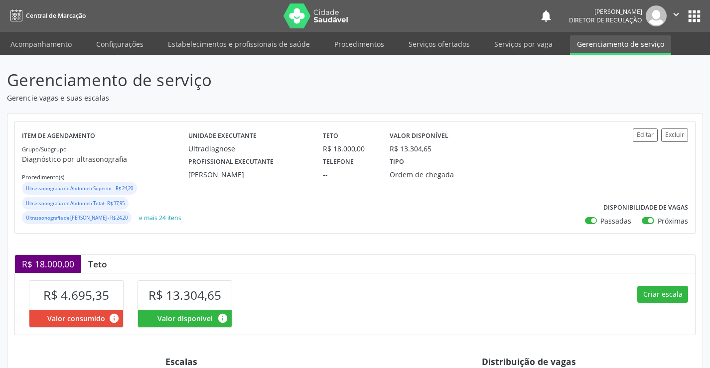
drag, startPoint x: 48, startPoint y: 46, endPoint x: 92, endPoint y: 1, distance: 62.7
click at [48, 45] on link "Acompanhamento" at bounding box center [40, 43] width 75 height 17
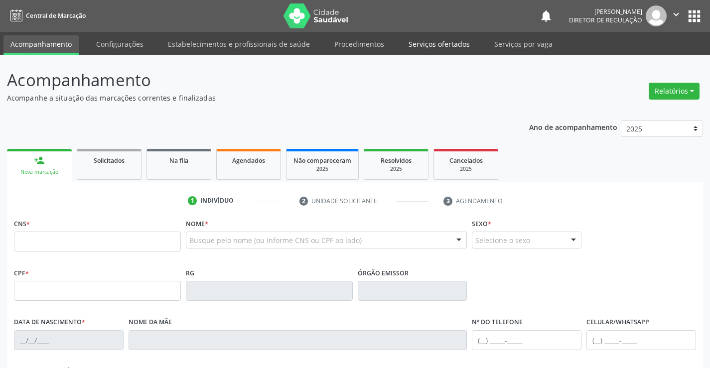
click at [415, 46] on link "Serviços ofertados" at bounding box center [439, 43] width 75 height 17
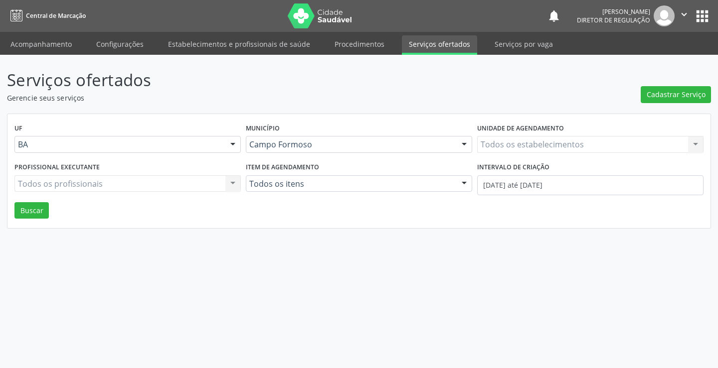
click at [524, 146] on div "Todos os estabelecimentos Todos os estabelecimentos Nenhum resultado encontrado…" at bounding box center [590, 144] width 226 height 17
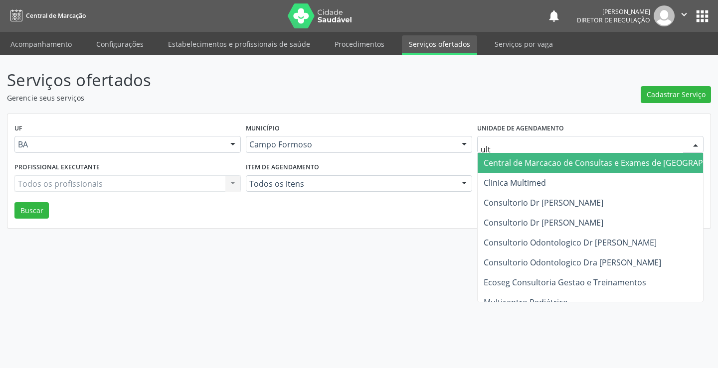
type input "ultr"
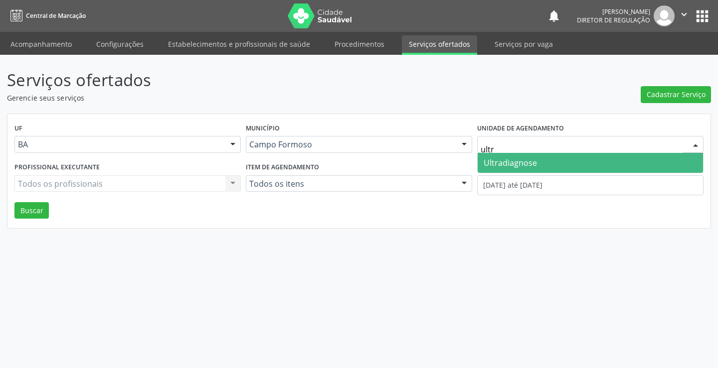
click at [529, 165] on span "Ultradiagnose" at bounding box center [510, 163] width 53 height 11
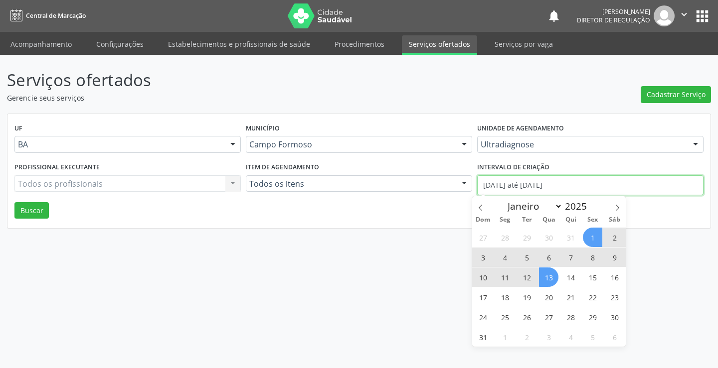
click at [524, 182] on input "[DATE] até [DATE]" at bounding box center [590, 185] width 226 height 20
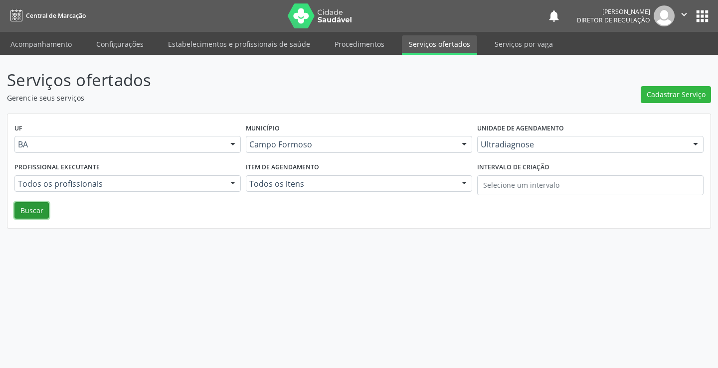
click at [46, 211] on button "Buscar" at bounding box center [31, 210] width 34 height 17
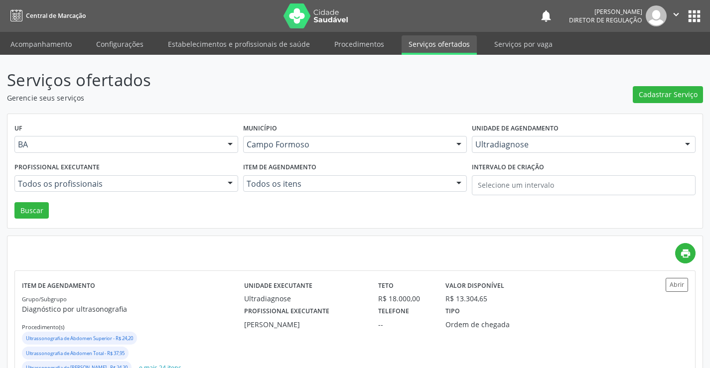
scroll to position [100, 0]
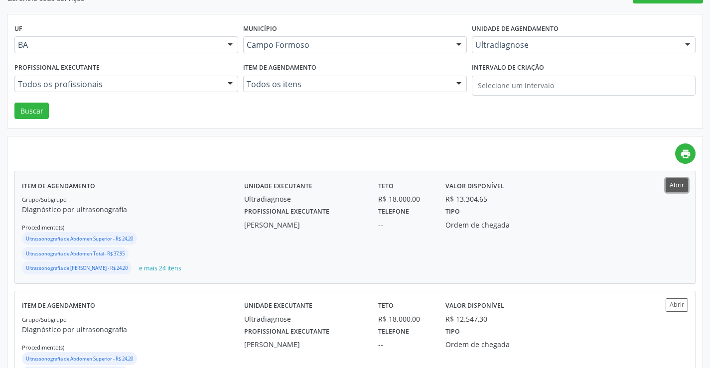
click at [680, 188] on button "Abrir" at bounding box center [677, 184] width 22 height 13
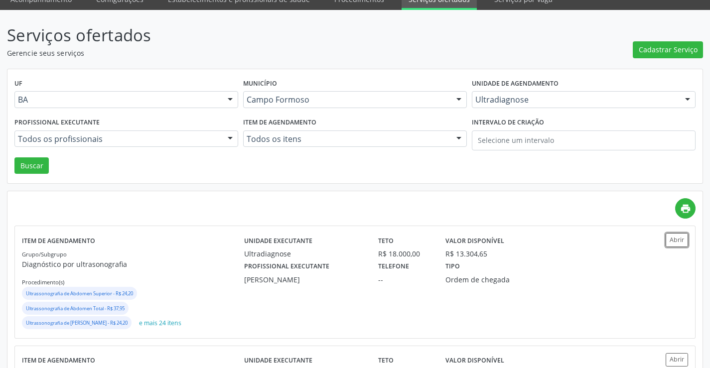
scroll to position [0, 0]
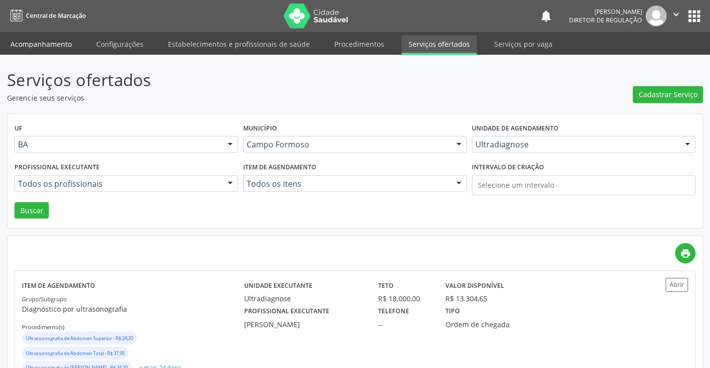
click at [43, 50] on link "Acompanhamento" at bounding box center [40, 43] width 75 height 17
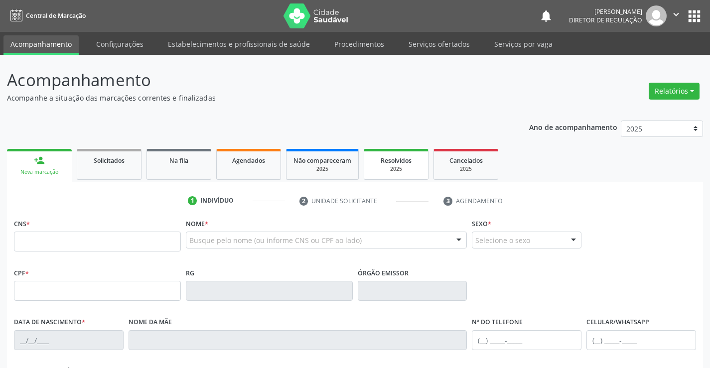
click at [382, 174] on link "Resolvidos 2025" at bounding box center [396, 164] width 65 height 31
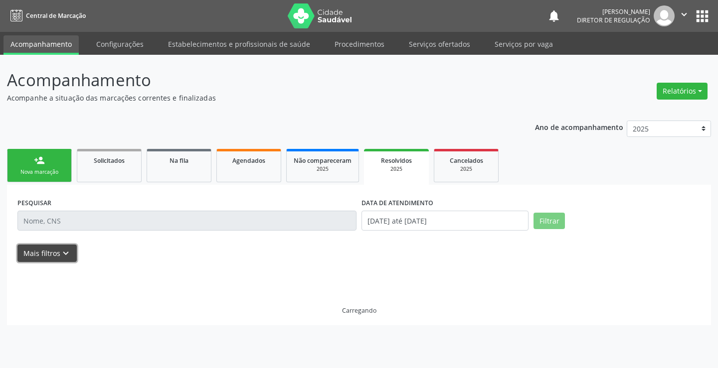
click at [44, 257] on button "Mais filtros keyboard_arrow_down" at bounding box center [46, 253] width 59 height 17
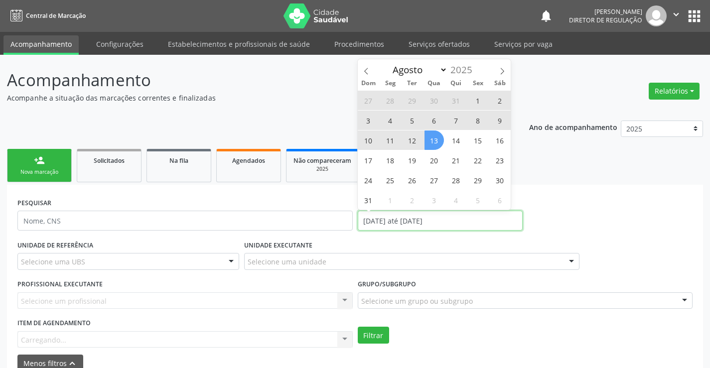
click at [397, 219] on input "01/01/2025 até 13/08/2025" at bounding box center [440, 221] width 165 height 20
click at [370, 76] on span at bounding box center [366, 67] width 17 height 17
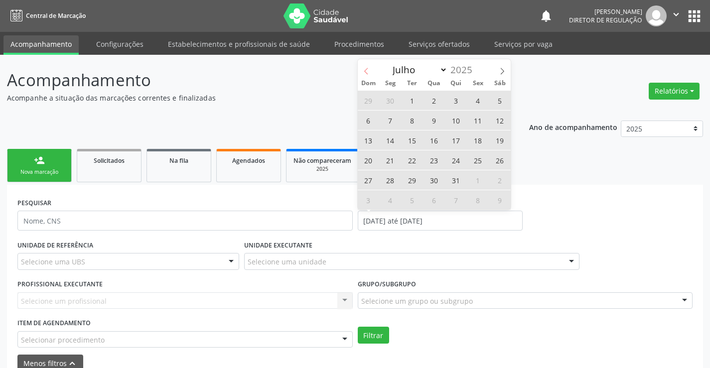
click at [370, 76] on span at bounding box center [366, 67] width 17 height 17
select select "5"
click at [372, 103] on span "1" at bounding box center [368, 100] width 19 height 19
type input "01/06/2025"
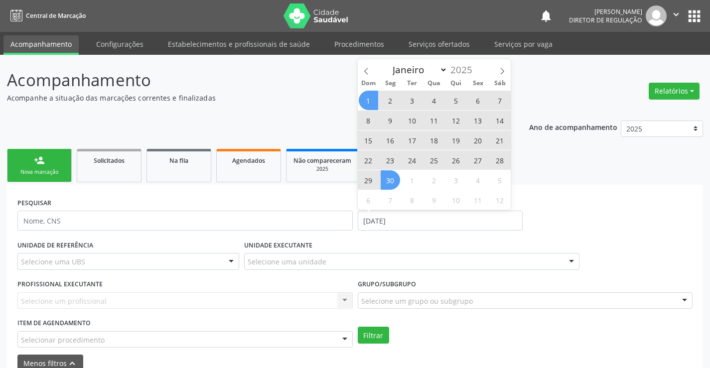
click at [394, 176] on span "30" at bounding box center [390, 179] width 19 height 19
drag, startPoint x: 375, startPoint y: 225, endPoint x: 376, endPoint y: 174, distance: 50.3
click at [376, 225] on input "01/06/2025 até 30/06/2025" at bounding box center [440, 221] width 165 height 20
click at [364, 66] on span at bounding box center [366, 67] width 17 height 17
select select "4"
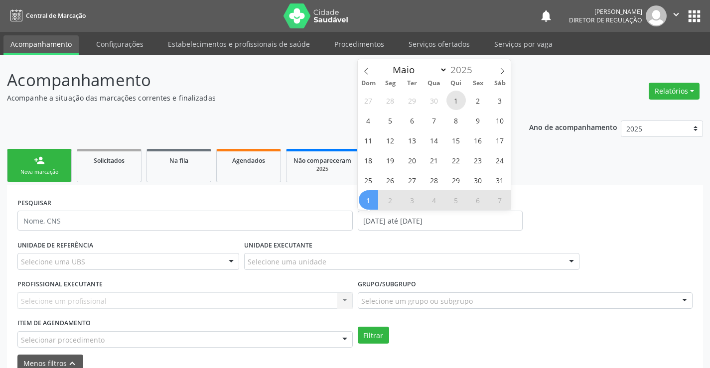
click at [461, 98] on span "1" at bounding box center [456, 100] width 19 height 19
type input "01/05/2025"
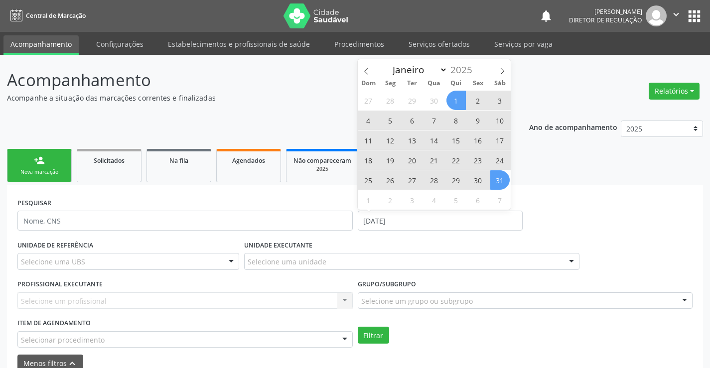
click at [503, 178] on span "31" at bounding box center [499, 179] width 19 height 19
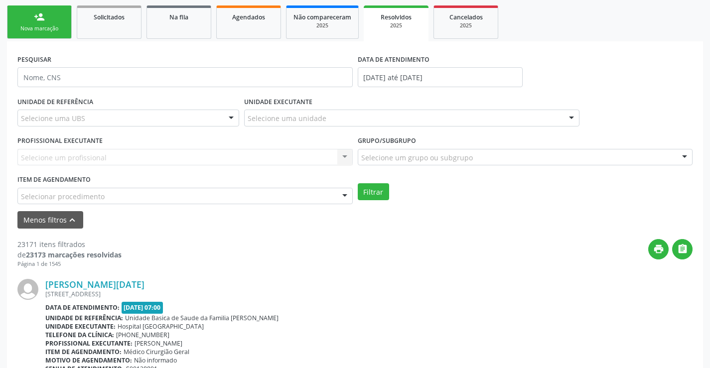
scroll to position [150, 0]
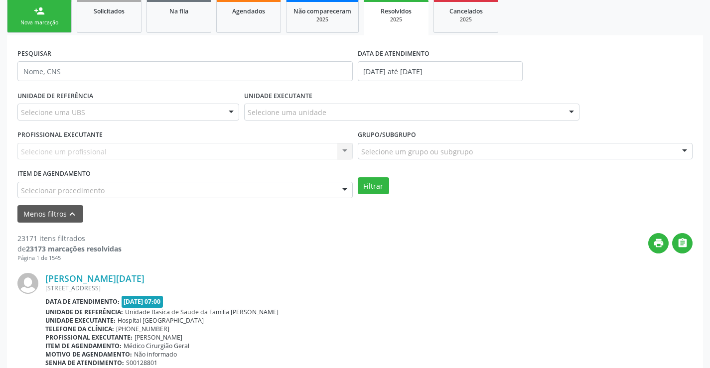
click at [297, 118] on div "Selecione uma unidade" at bounding box center [411, 112] width 335 height 17
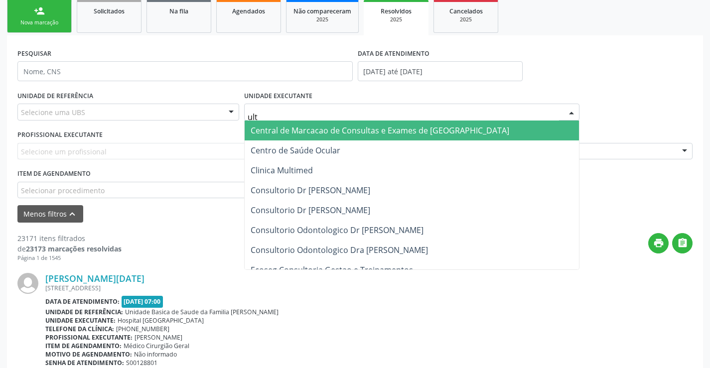
type input "ultr"
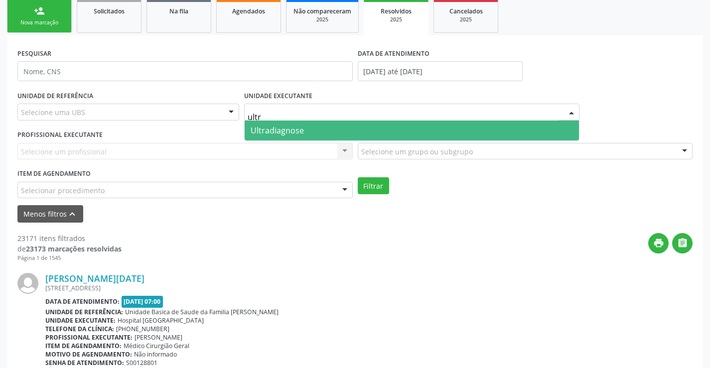
click at [292, 134] on span "Ultradiagnose" at bounding box center [277, 130] width 53 height 11
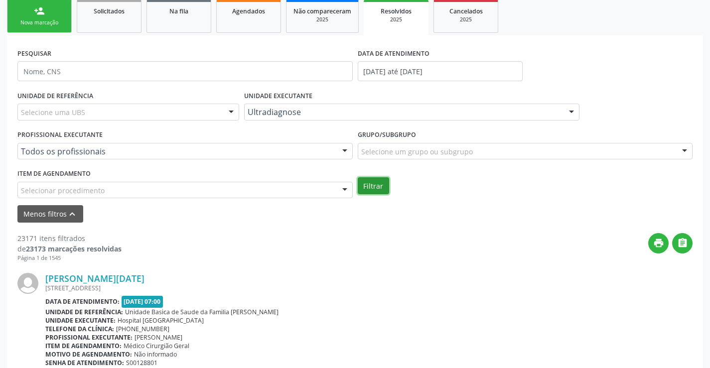
click at [379, 184] on button "Filtrar" at bounding box center [373, 185] width 31 height 17
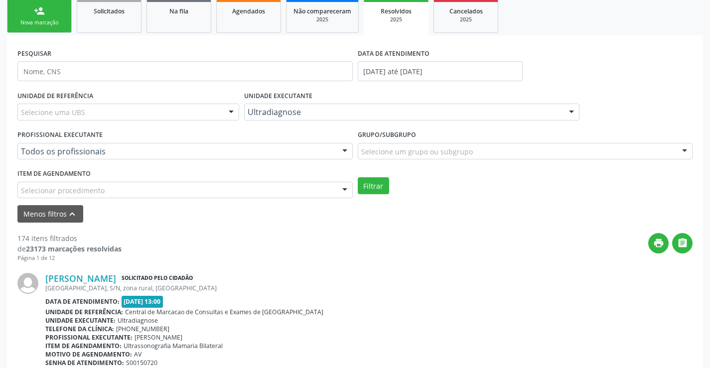
scroll to position [100, 0]
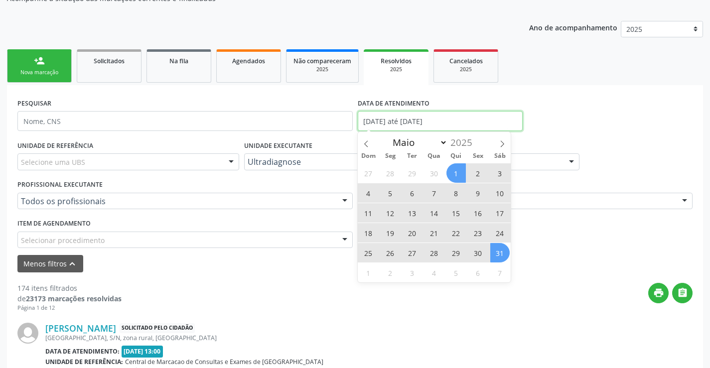
click at [376, 122] on input "01/05/2025 até 31/05/2025" at bounding box center [440, 121] width 165 height 20
click at [500, 145] on icon at bounding box center [502, 144] width 7 height 7
select select "5"
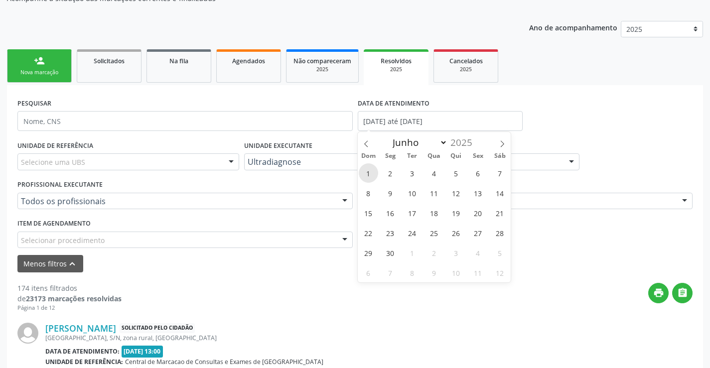
click at [368, 170] on span "1" at bounding box center [368, 172] width 19 height 19
type input "01/06/2025"
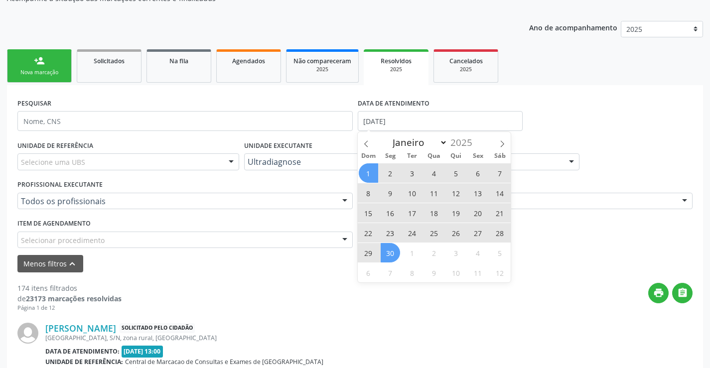
click at [391, 256] on span "30" at bounding box center [390, 252] width 19 height 19
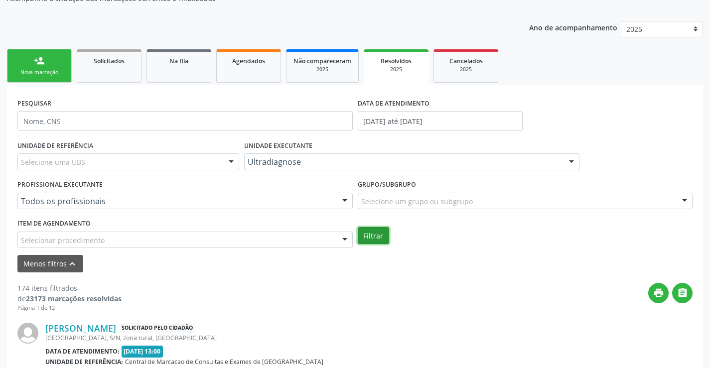
click at [385, 230] on button "Filtrar" at bounding box center [373, 235] width 31 height 17
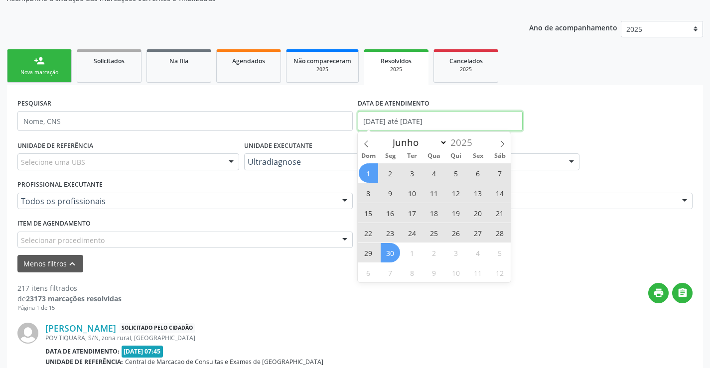
click at [412, 114] on input "01/06/2025 até 30/06/2025" at bounding box center [440, 121] width 165 height 20
click at [502, 147] on icon at bounding box center [502, 144] width 7 height 7
select select "6"
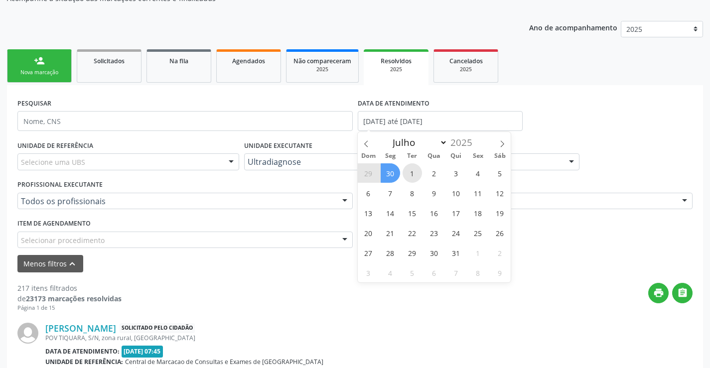
click at [409, 171] on span "1" at bounding box center [412, 172] width 19 height 19
type input "01/07/2025"
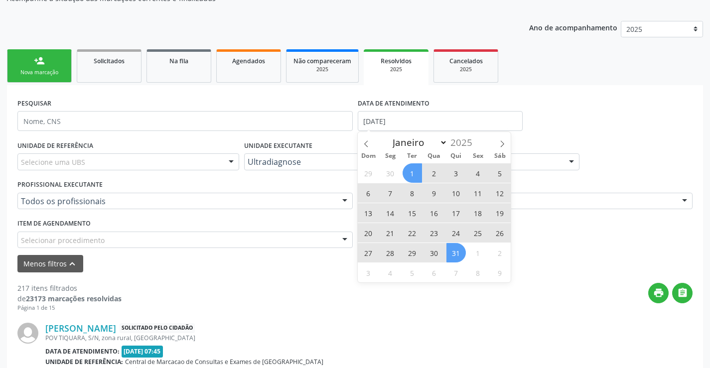
click at [457, 262] on span "31" at bounding box center [456, 252] width 19 height 19
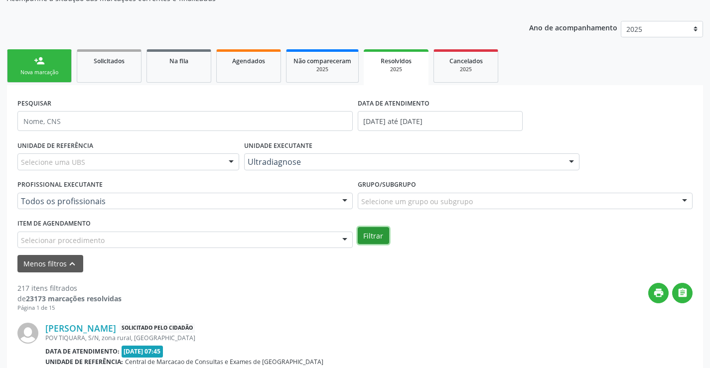
click at [382, 239] on button "Filtrar" at bounding box center [373, 235] width 31 height 17
click at [392, 127] on input "01/07/2025 até 31/07/2025" at bounding box center [440, 121] width 165 height 20
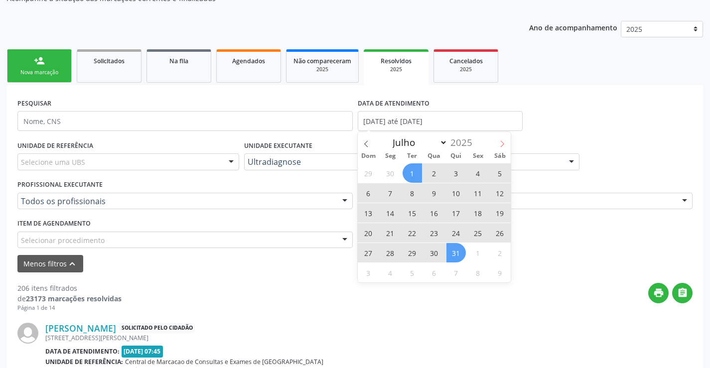
click at [494, 142] on span at bounding box center [502, 140] width 17 height 17
select select "7"
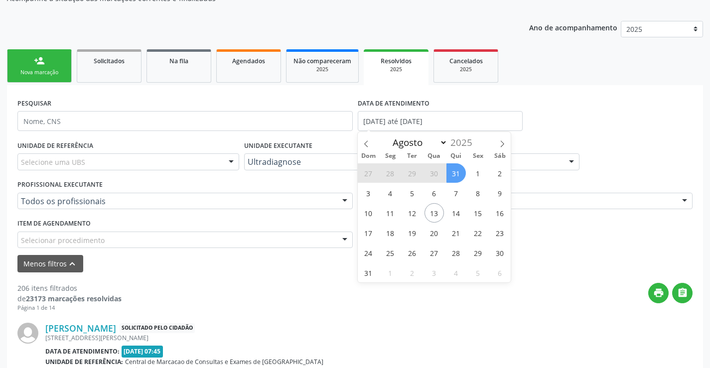
click at [453, 173] on span "31" at bounding box center [456, 172] width 19 height 19
type input "31/07/2025"
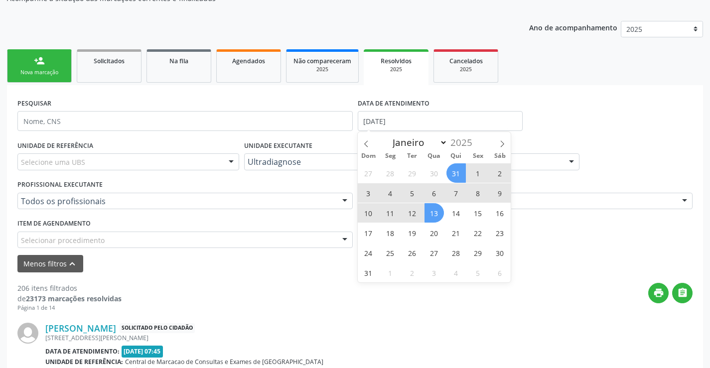
click at [435, 210] on span "13" at bounding box center [434, 212] width 19 height 19
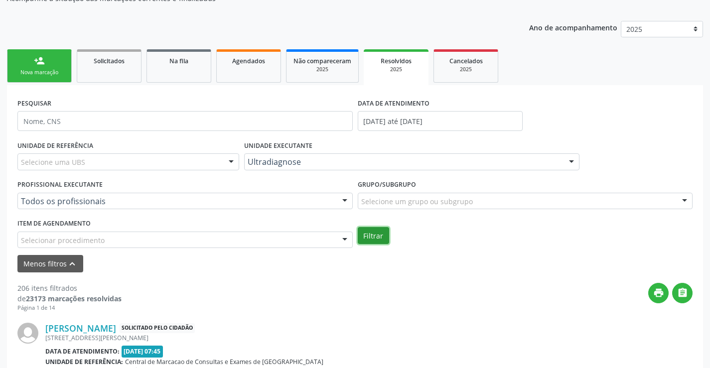
click at [383, 232] on button "Filtrar" at bounding box center [373, 235] width 31 height 17
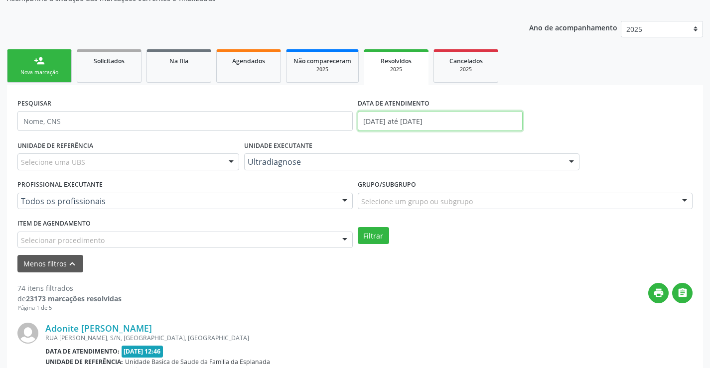
click at [415, 126] on input "31/07/2025 até 13/08/2025" at bounding box center [440, 121] width 165 height 20
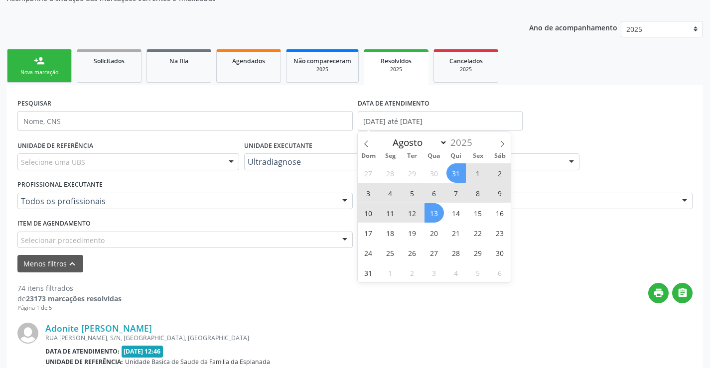
click at [477, 168] on span "1" at bounding box center [478, 172] width 19 height 19
type input "01/08/2025"
click at [435, 220] on span "13" at bounding box center [434, 212] width 19 height 19
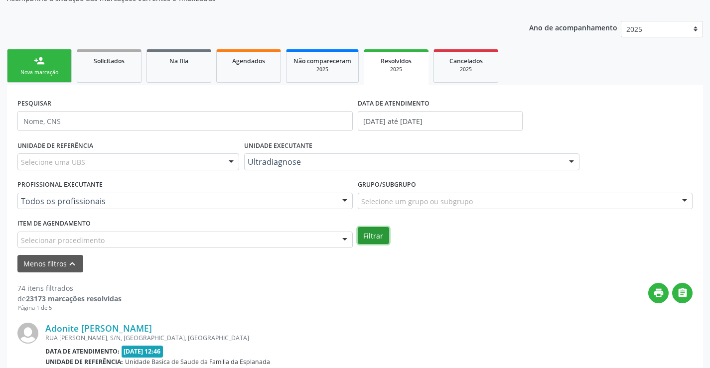
click at [382, 236] on button "Filtrar" at bounding box center [373, 235] width 31 height 17
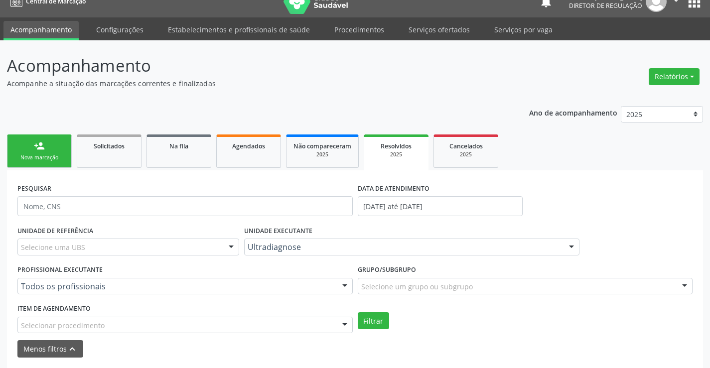
scroll to position [0, 0]
